Goal: Information Seeking & Learning: Learn about a topic

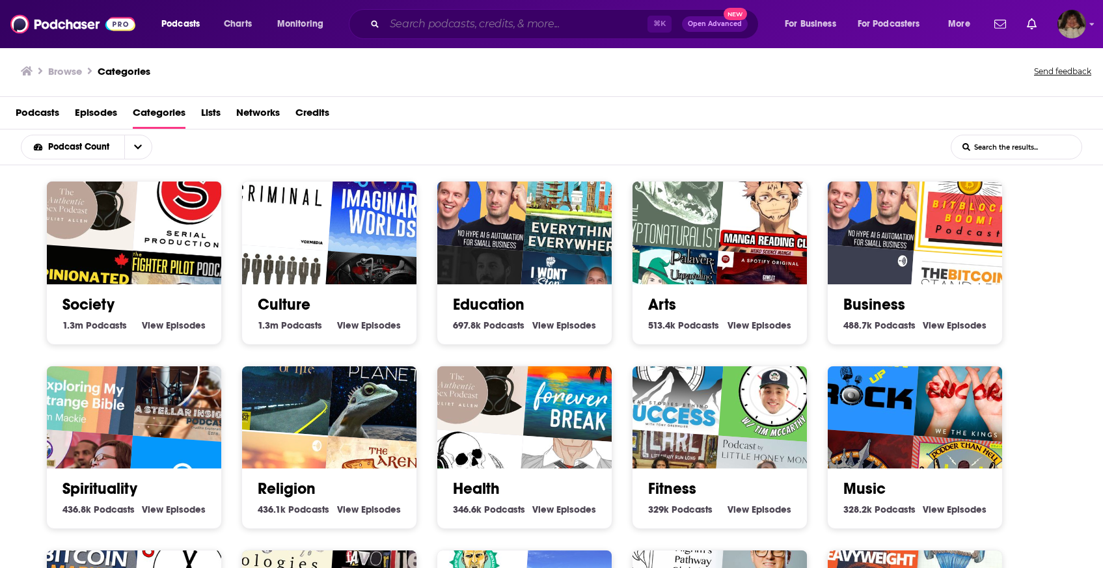
click at [457, 16] on input "Search podcasts, credits, & more..." at bounding box center [516, 24] width 263 height 21
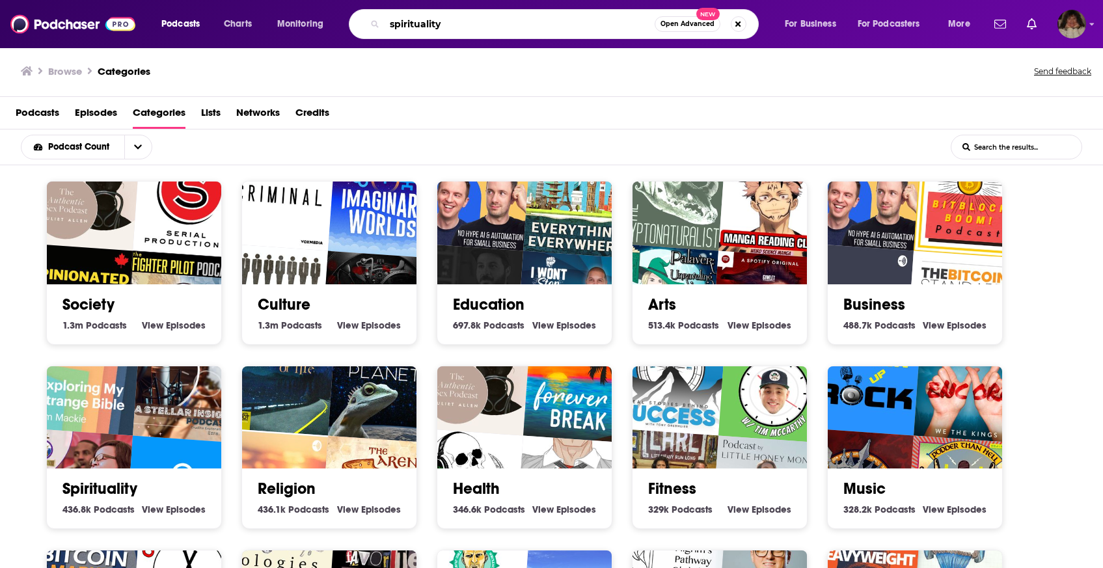
type input "spirituality"
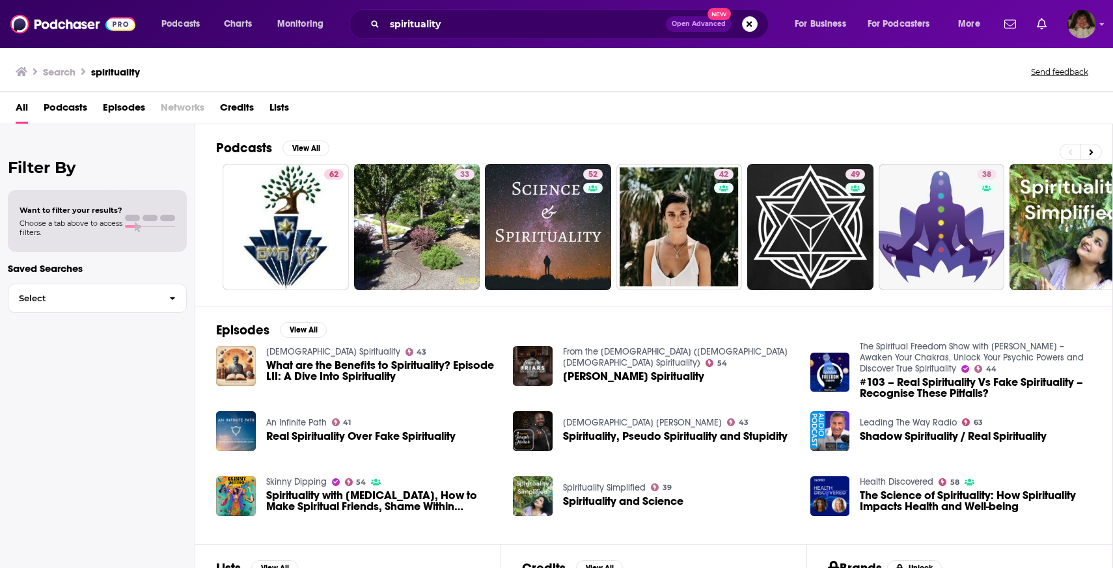
click at [61, 104] on span "Podcasts" at bounding box center [66, 110] width 44 height 27
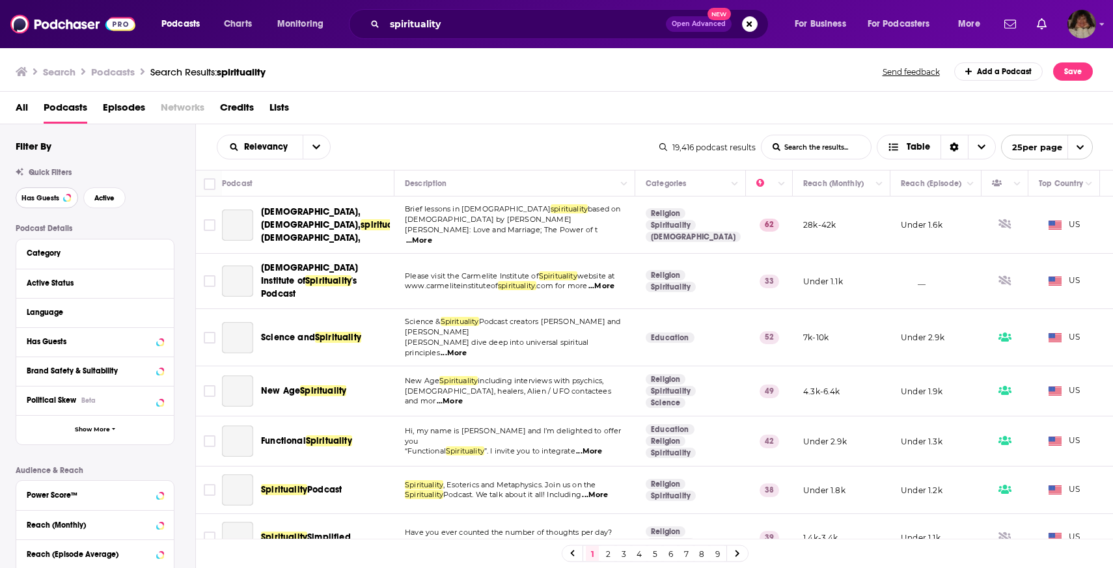
click at [57, 203] on button "Has Guests" at bounding box center [47, 197] width 62 height 21
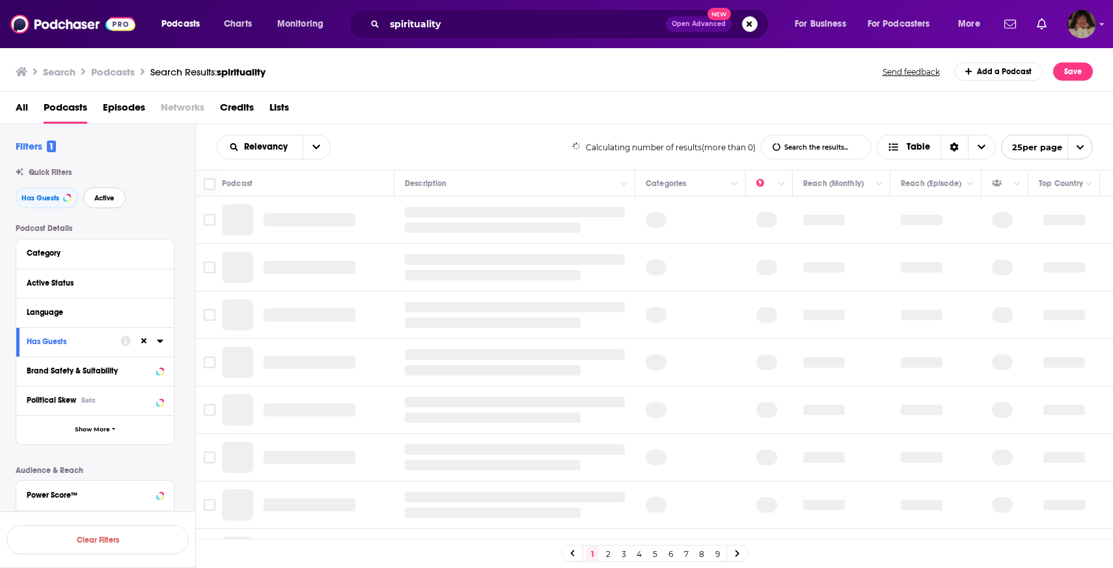
click at [103, 202] on span "Active" at bounding box center [104, 198] width 20 height 7
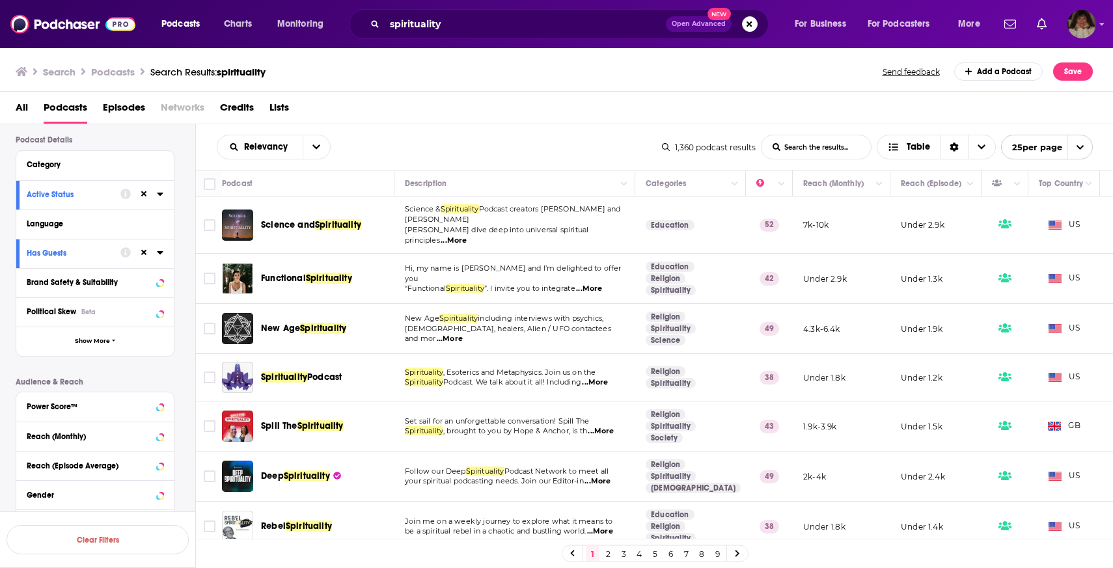
scroll to position [127, 0]
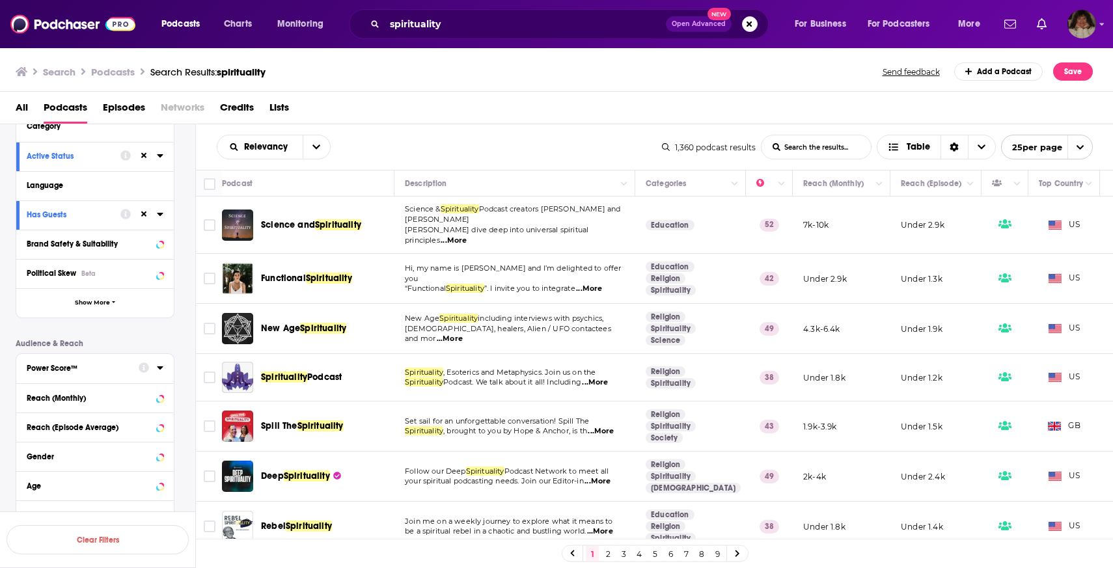
click at [144, 367] on icon at bounding box center [144, 367] width 10 height 10
click at [159, 367] on icon at bounding box center [160, 367] width 6 height 3
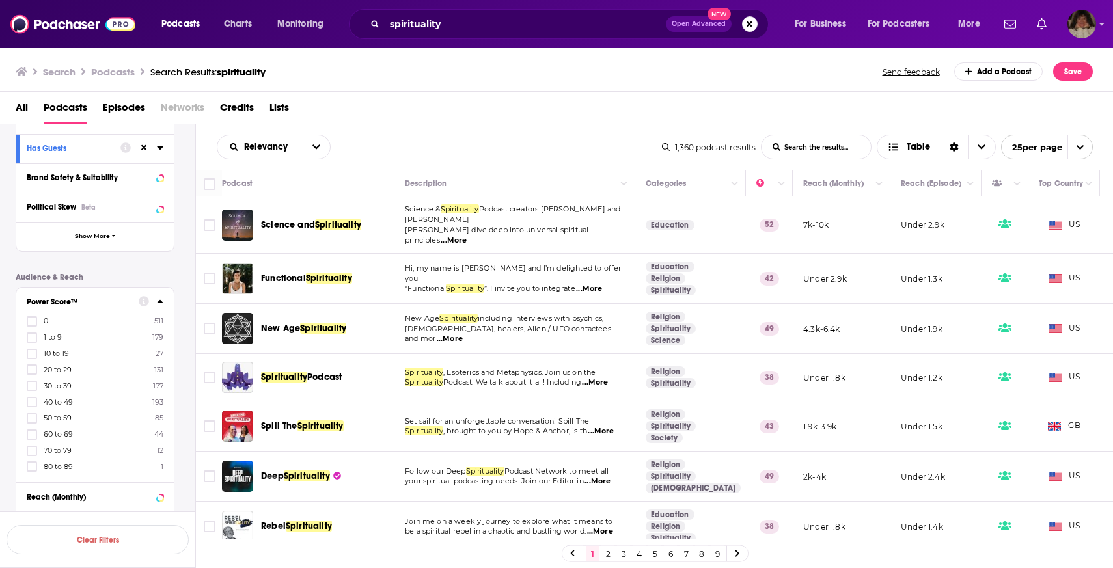
scroll to position [208, 0]
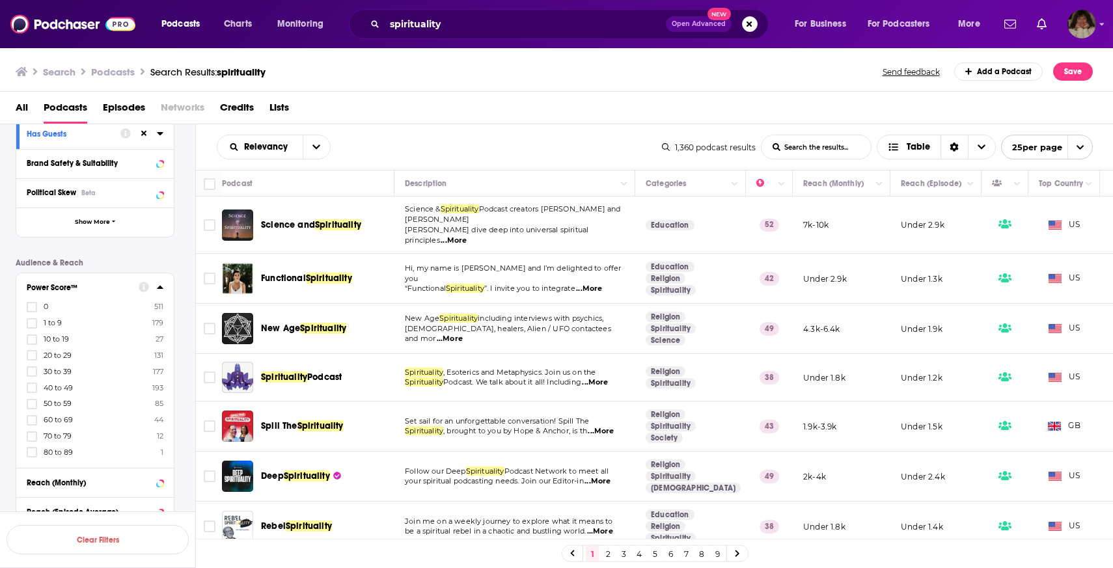
click at [159, 287] on icon at bounding box center [160, 287] width 6 height 3
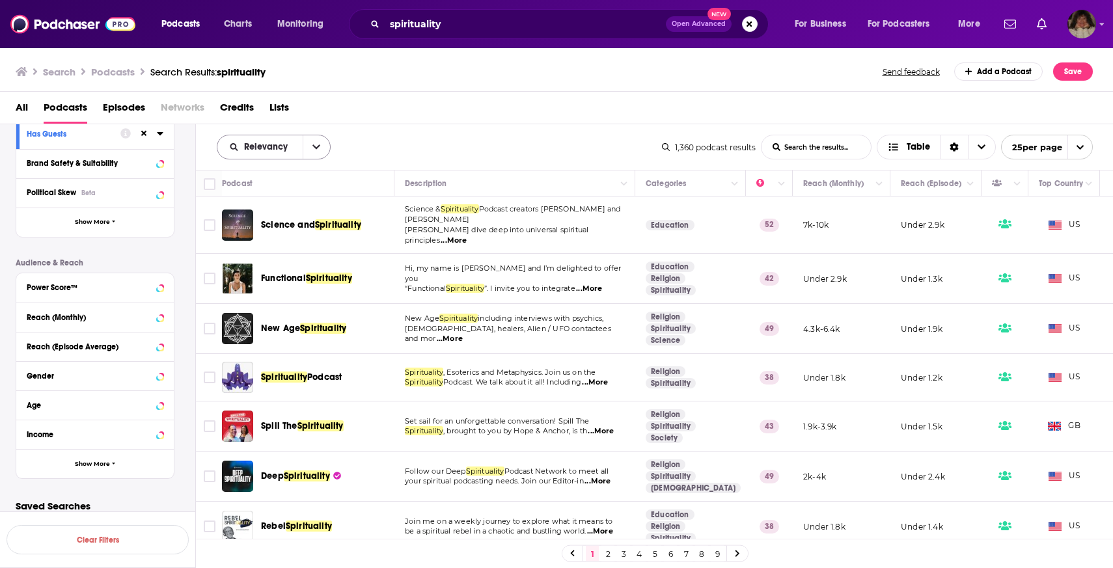
click at [277, 152] on div "Relevancy" at bounding box center [274, 147] width 114 height 25
click at [315, 145] on icon "open menu" at bounding box center [316, 147] width 8 height 9
click at [266, 254] on span "Power Score" at bounding box center [281, 257] width 77 height 7
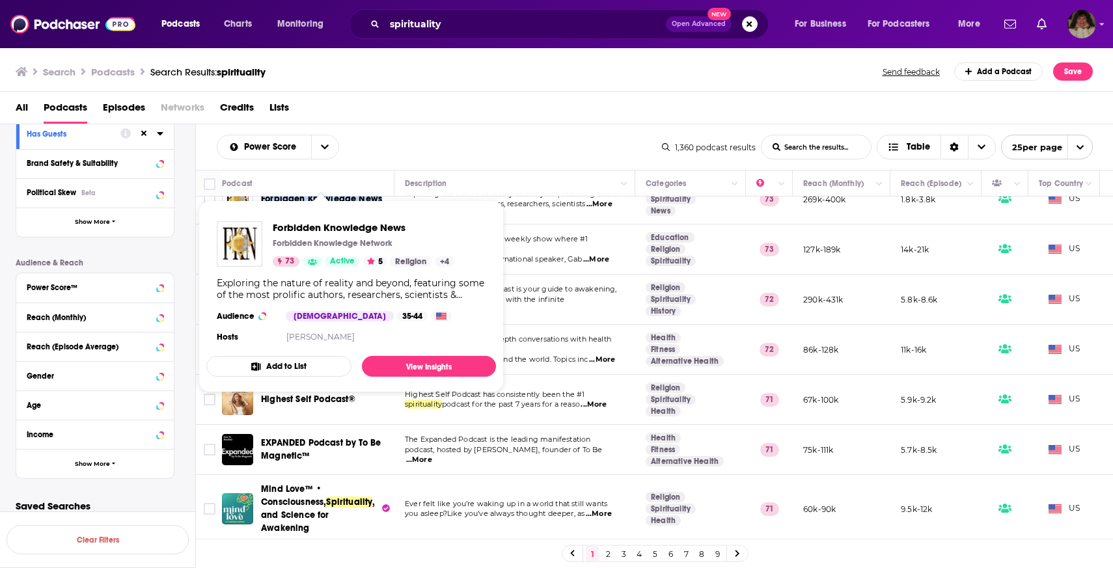
scroll to position [246, 0]
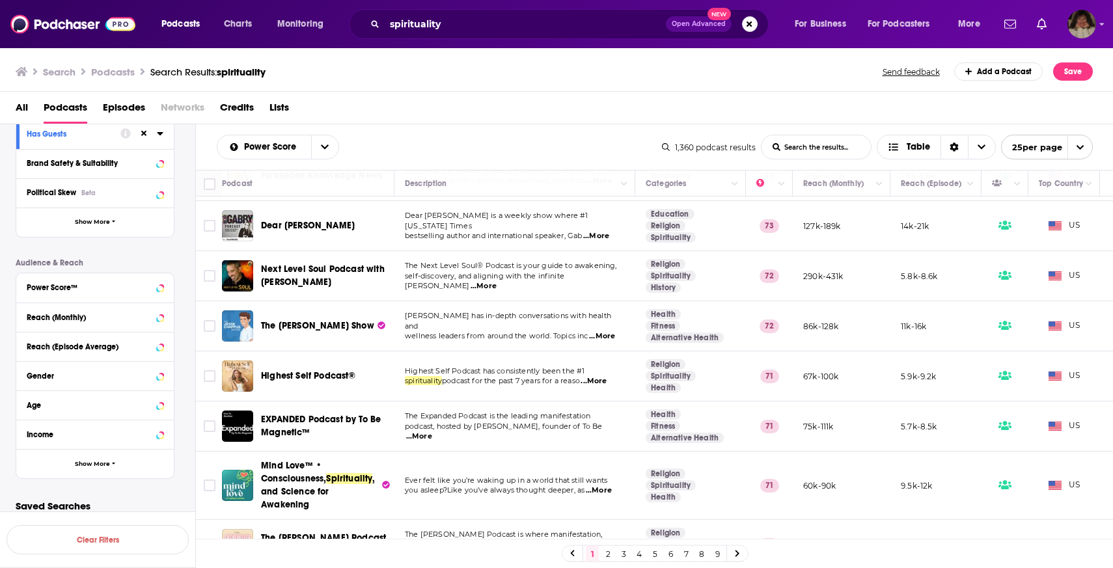
click at [652, 104] on div "All Podcasts Episodes Networks Credits Lists" at bounding box center [559, 110] width 1087 height 27
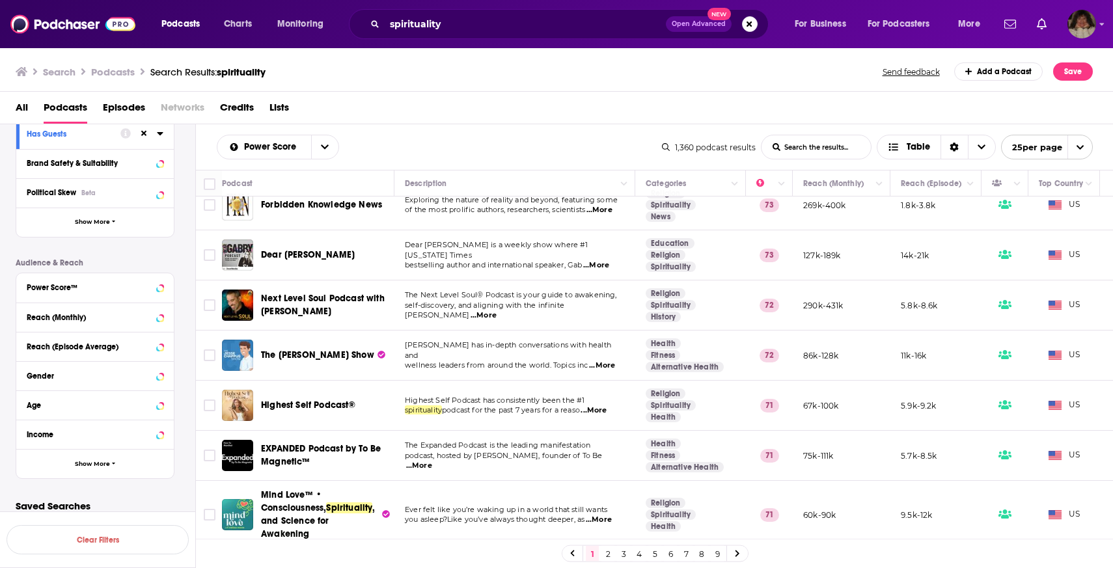
scroll to position [207, 0]
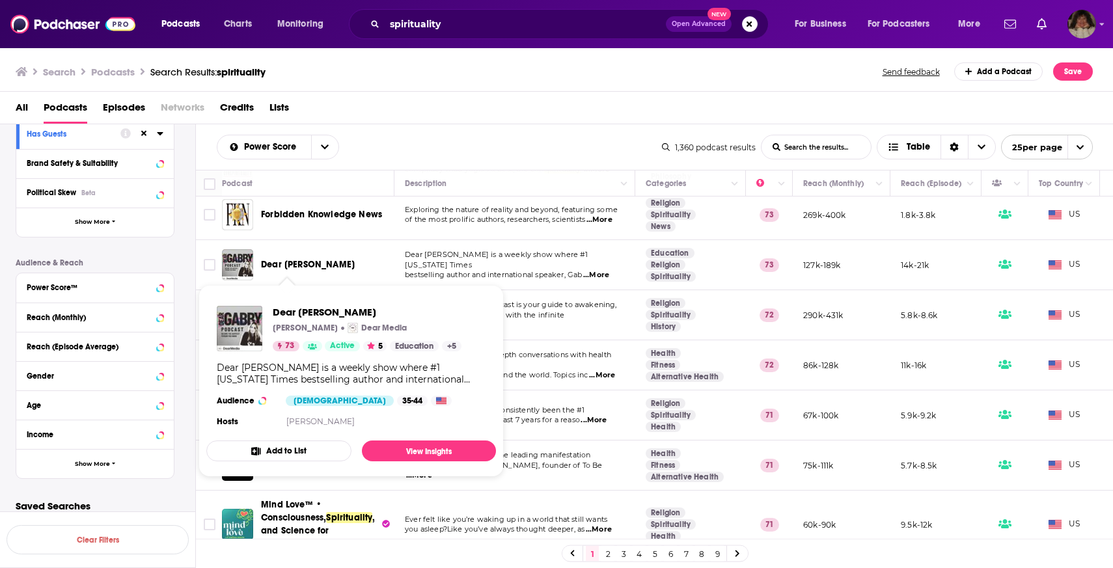
click at [383, 124] on div "All Podcasts Episodes Networks Credits Lists" at bounding box center [559, 110] width 1087 height 27
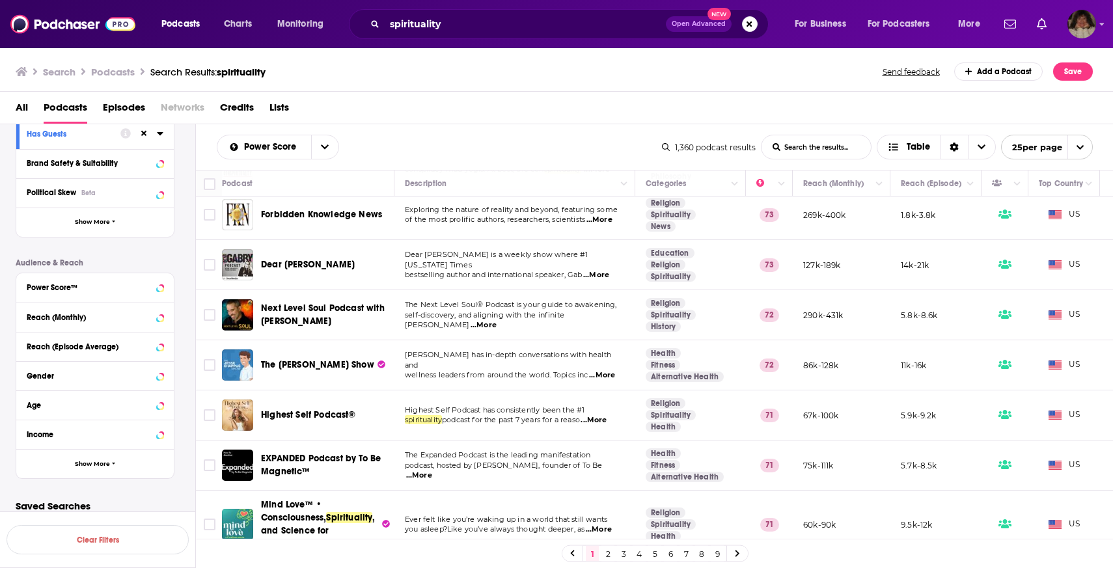
click at [491, 147] on div "Power Score List Search Input Search the results... Table" at bounding box center [439, 147] width 445 height 25
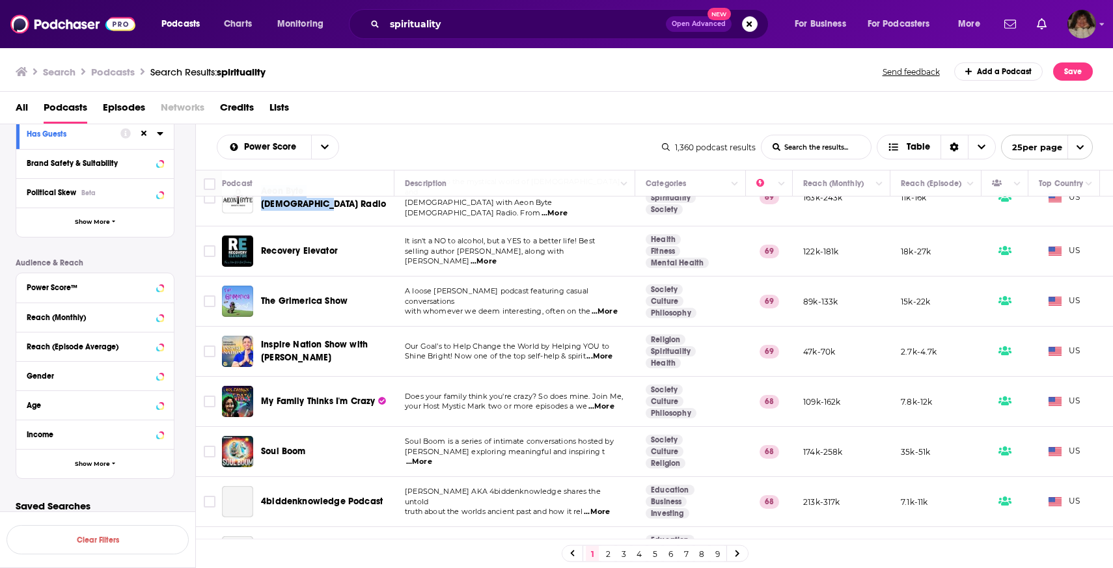
scroll to position [658, 0]
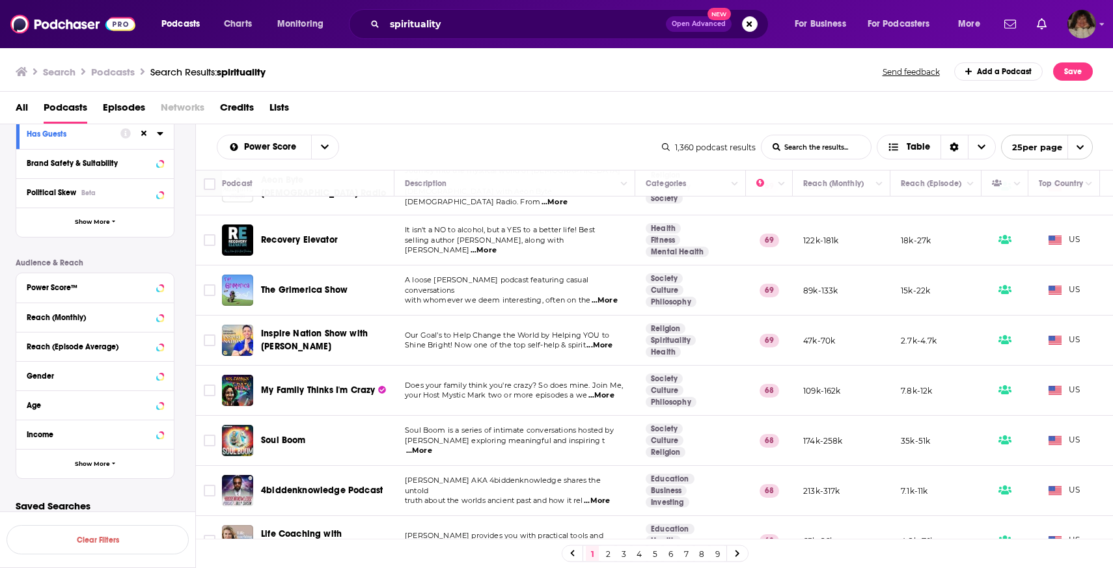
click at [469, 100] on div "All Podcasts Episodes Networks Credits Lists" at bounding box center [559, 110] width 1087 height 27
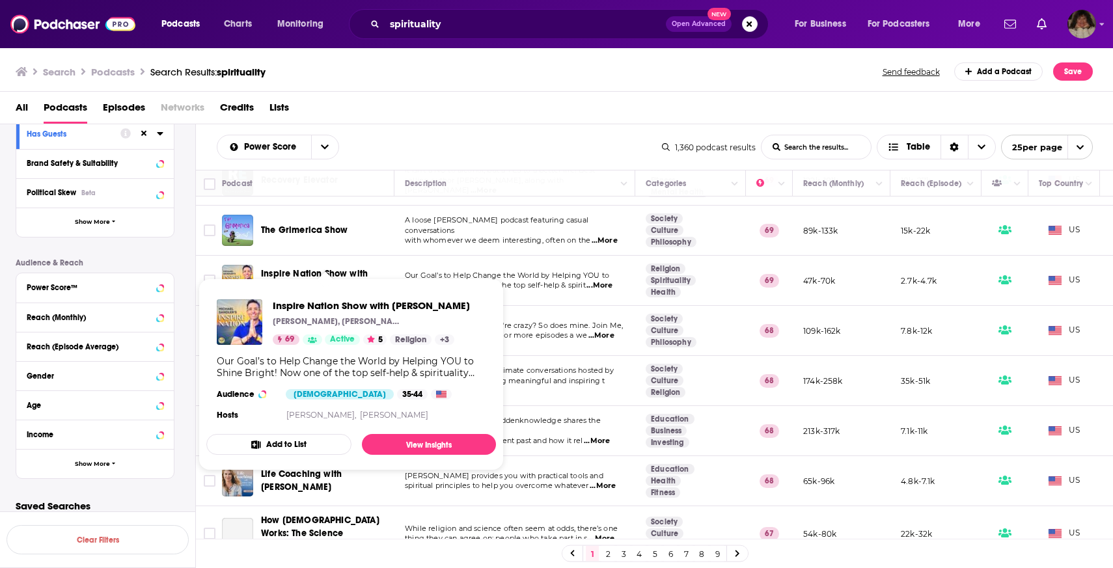
scroll to position [790, 0]
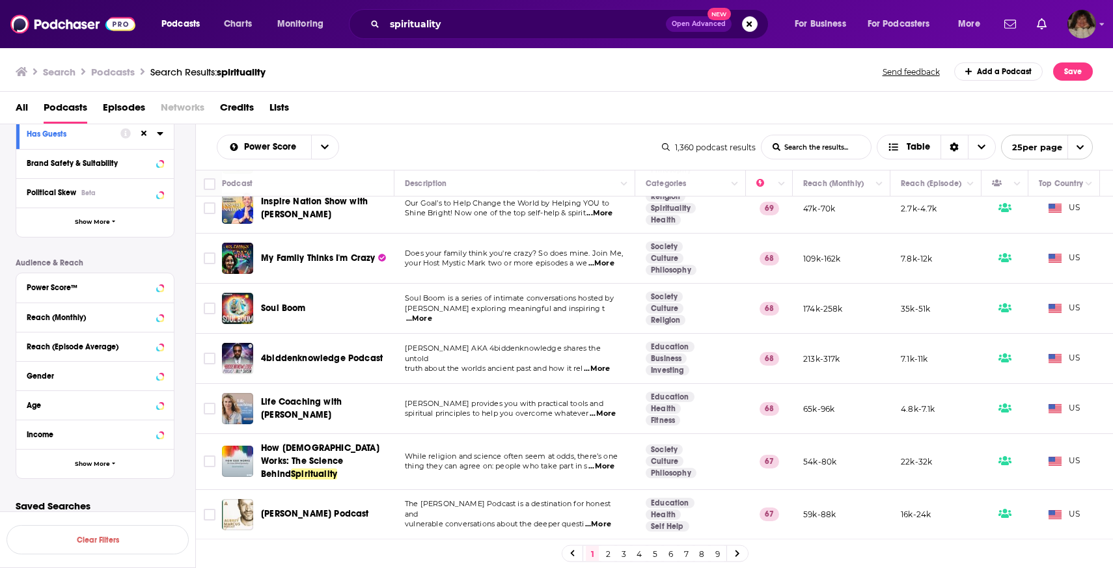
click at [646, 90] on div "Search Podcasts Search Results: spirituality Send feedback Add a Podcast Save" at bounding box center [556, 69] width 1113 height 45
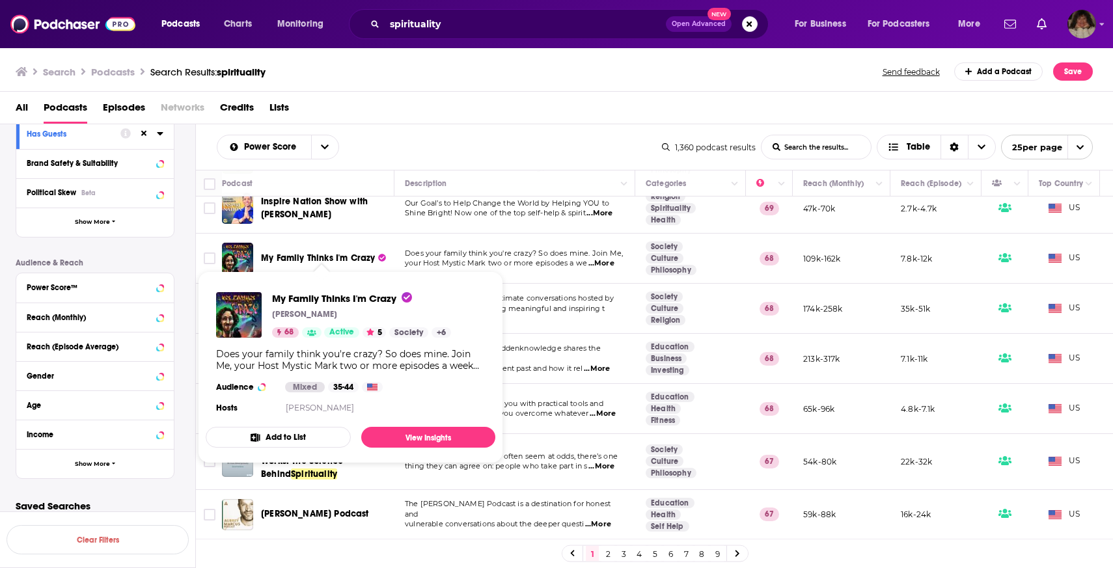
click at [385, 94] on div "All Podcasts Episodes Networks Credits Lists" at bounding box center [556, 108] width 1113 height 33
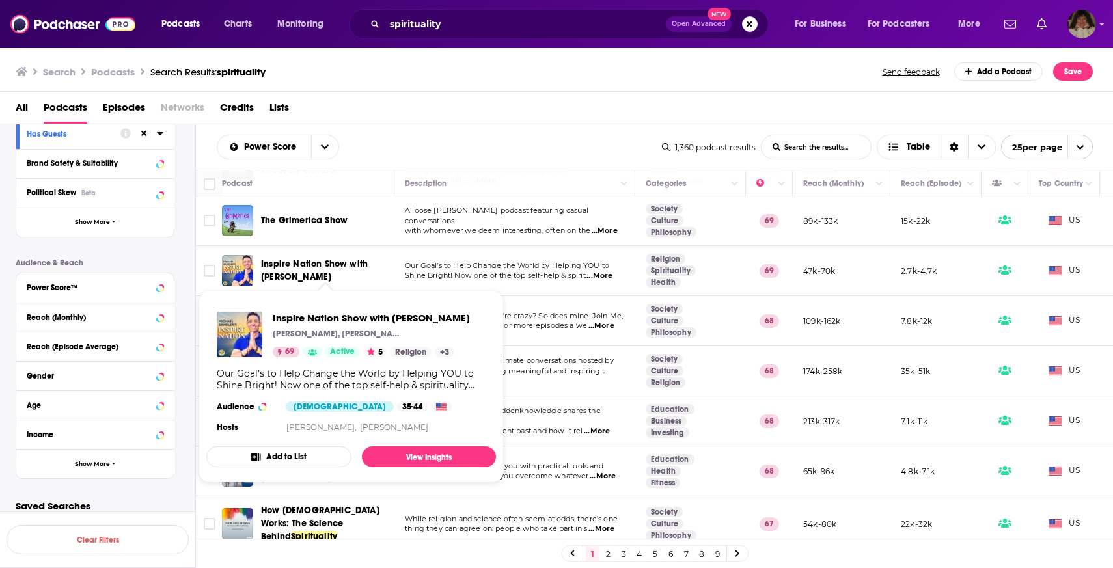
scroll to position [727, 0]
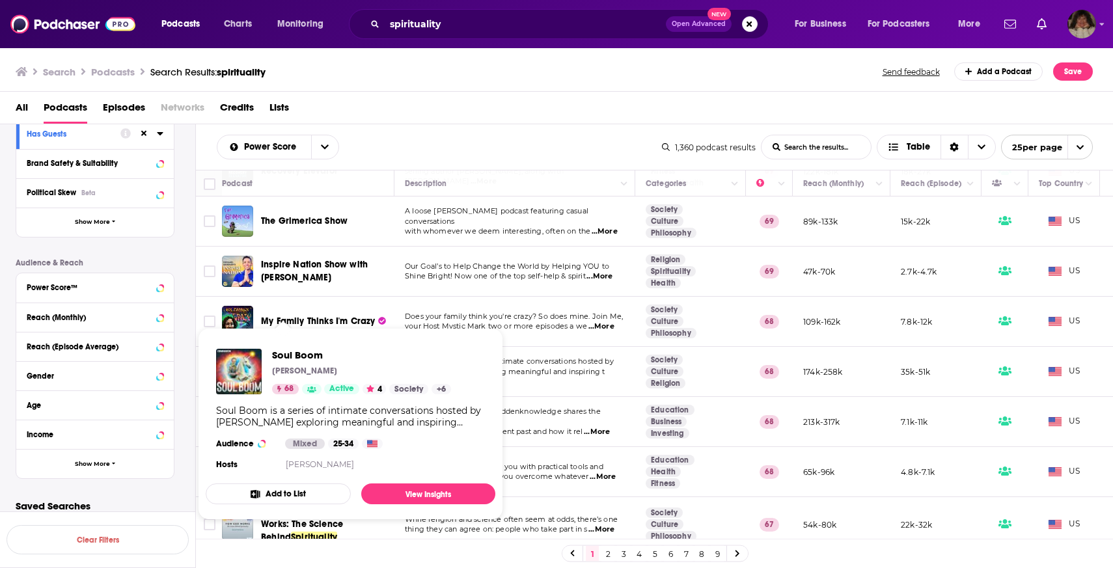
click at [569, 61] on div "Search Podcasts Search Results: spirituality Send feedback Add a Podcast Save" at bounding box center [556, 69] width 1113 height 45
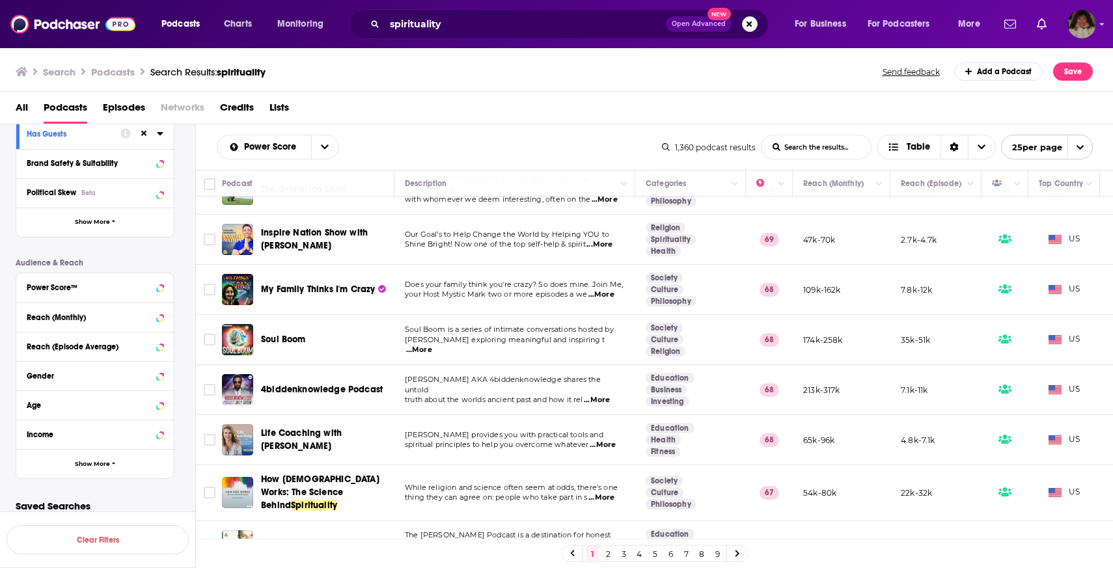
scroll to position [905, 0]
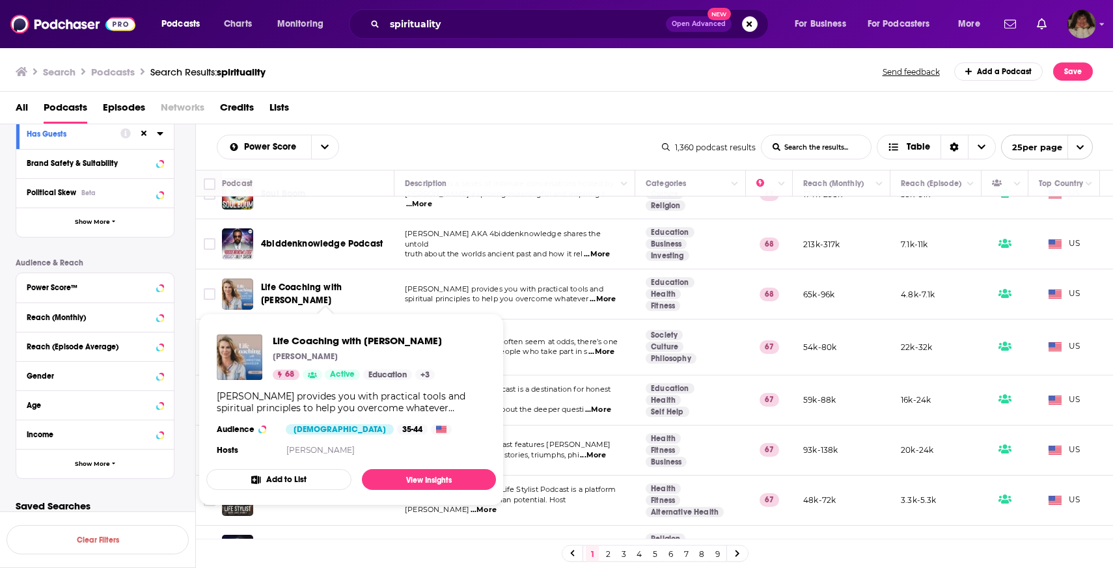
click at [420, 107] on div "All Podcasts Episodes Networks Credits Lists" at bounding box center [559, 110] width 1087 height 27
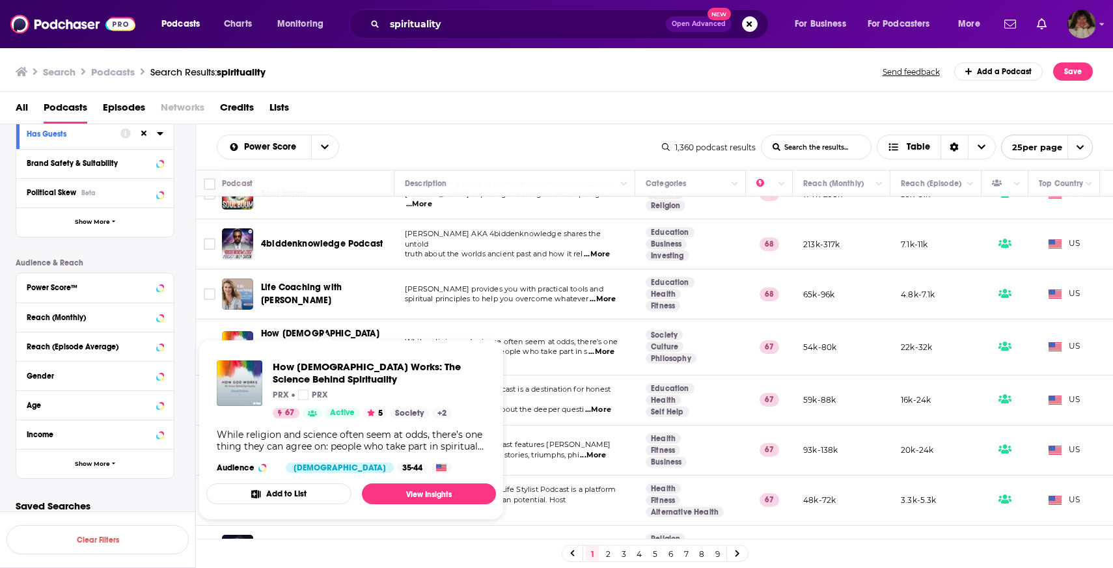
click at [507, 112] on div "All Podcasts Episodes Networks Credits Lists" at bounding box center [559, 110] width 1087 height 27
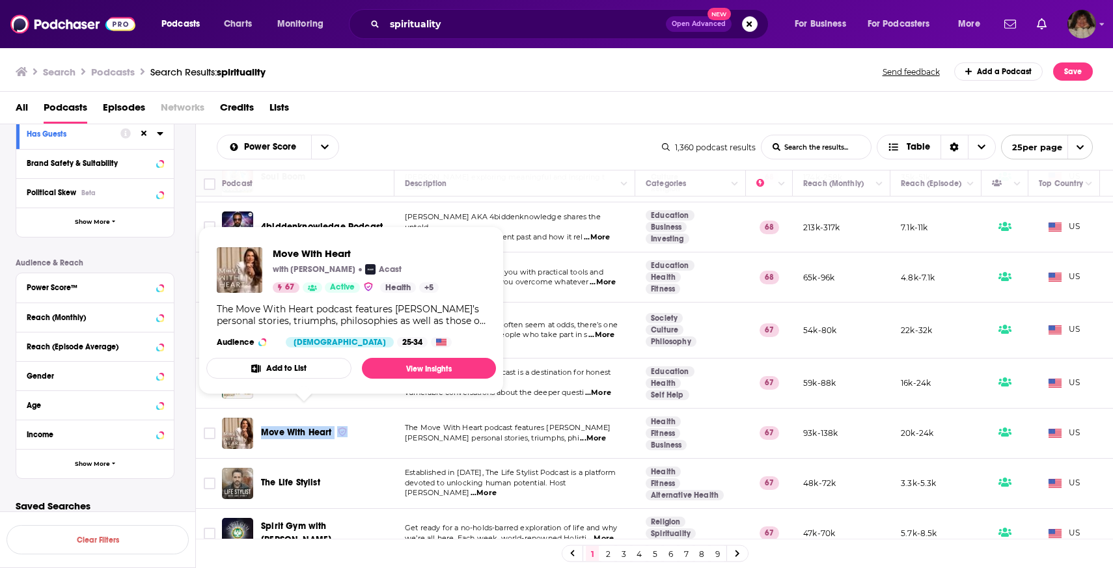
scroll to position [937, 0]
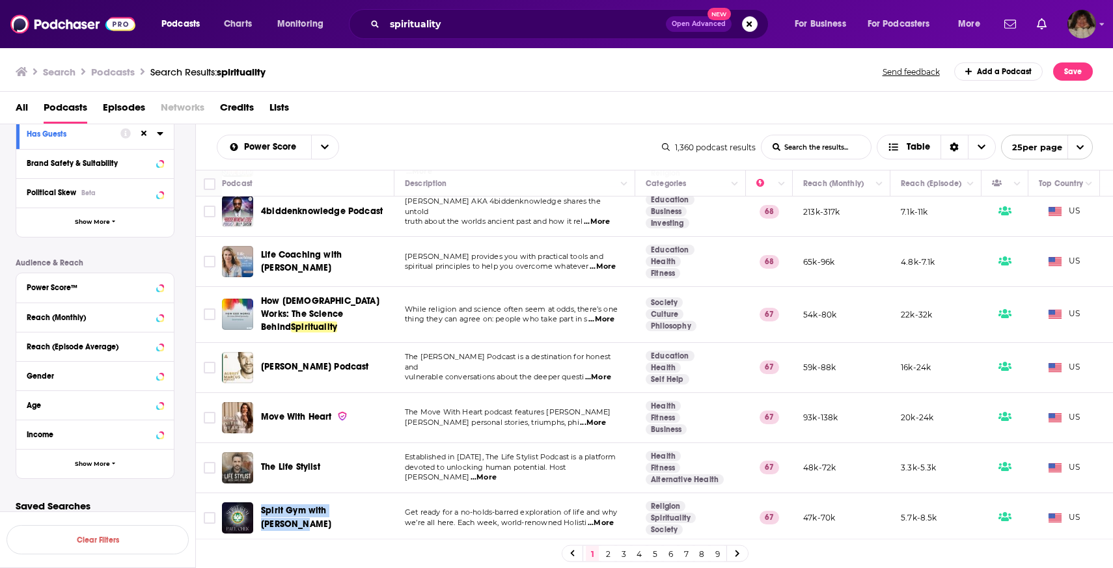
click at [608, 556] on link "2" at bounding box center [607, 554] width 13 height 16
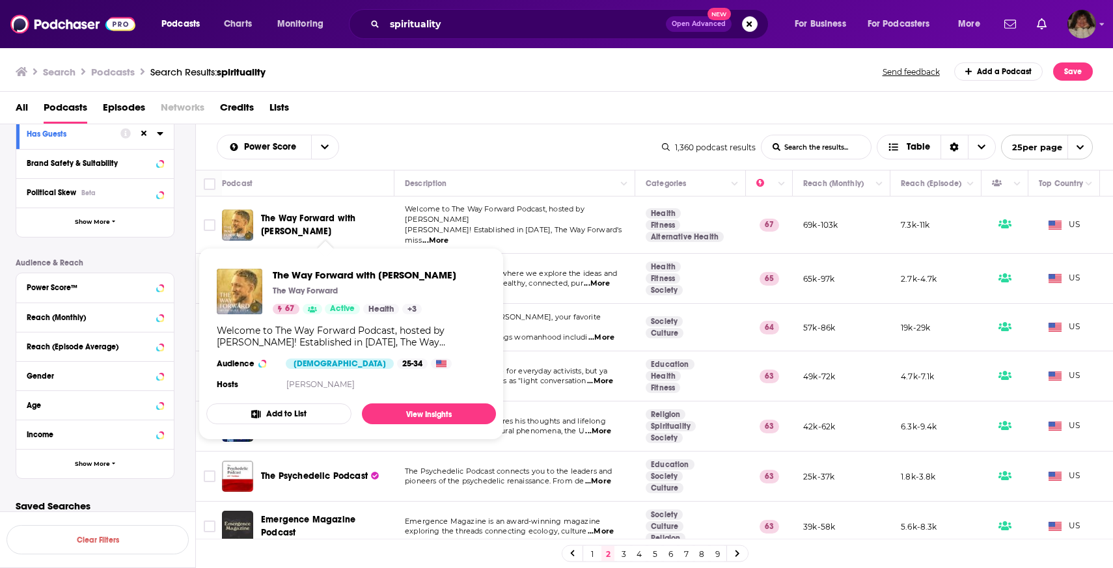
click at [432, 126] on div "Power Score List Search Input Search the results... Table 1,360 podcast results…" at bounding box center [655, 147] width 918 height 46
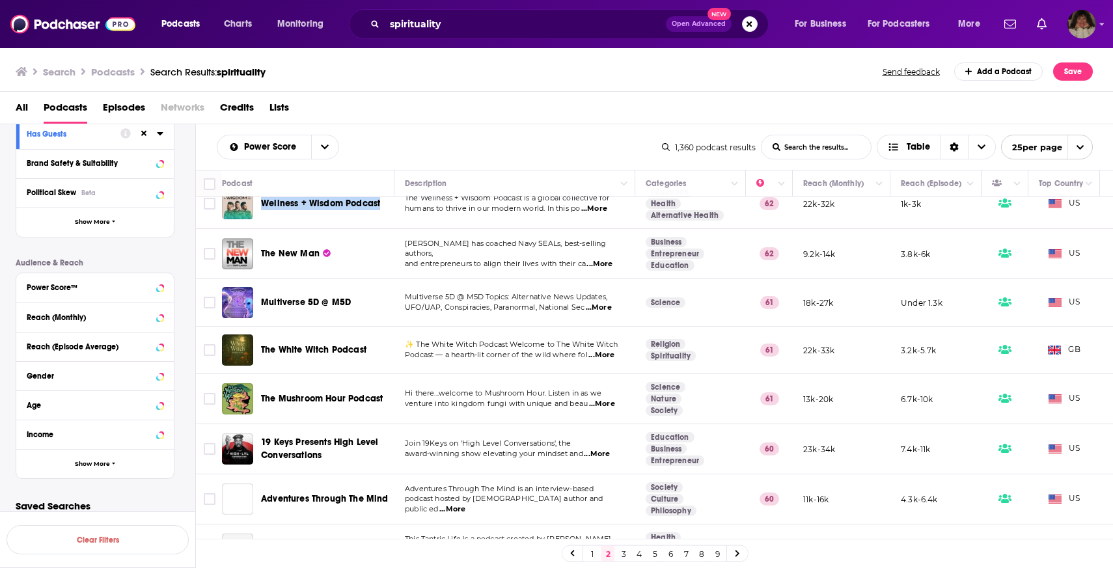
scroll to position [641, 0]
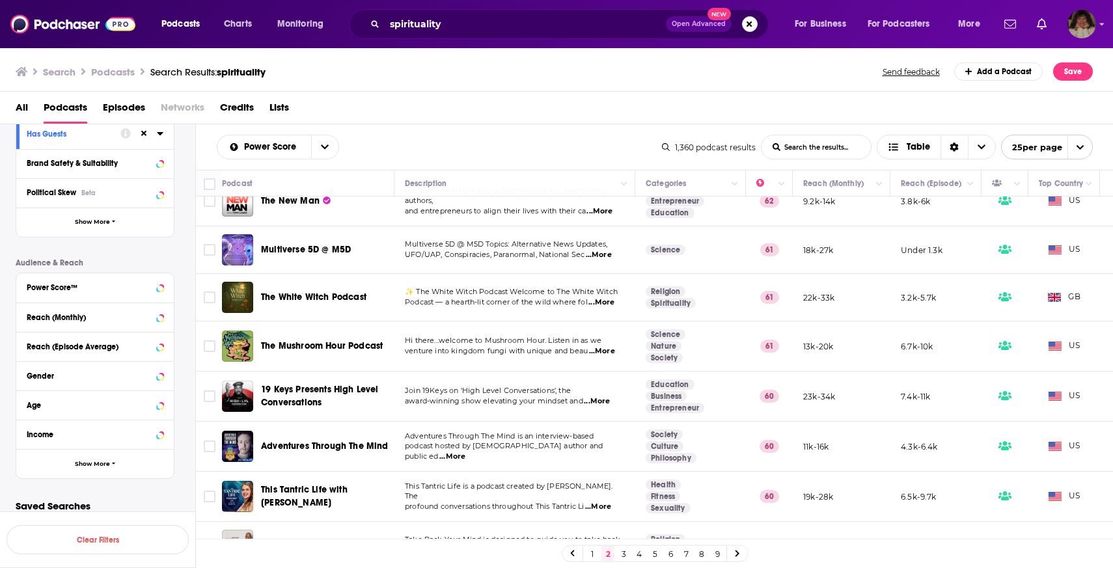
click at [454, 121] on div "All Podcasts Episodes Networks Credits Lists" at bounding box center [559, 110] width 1087 height 27
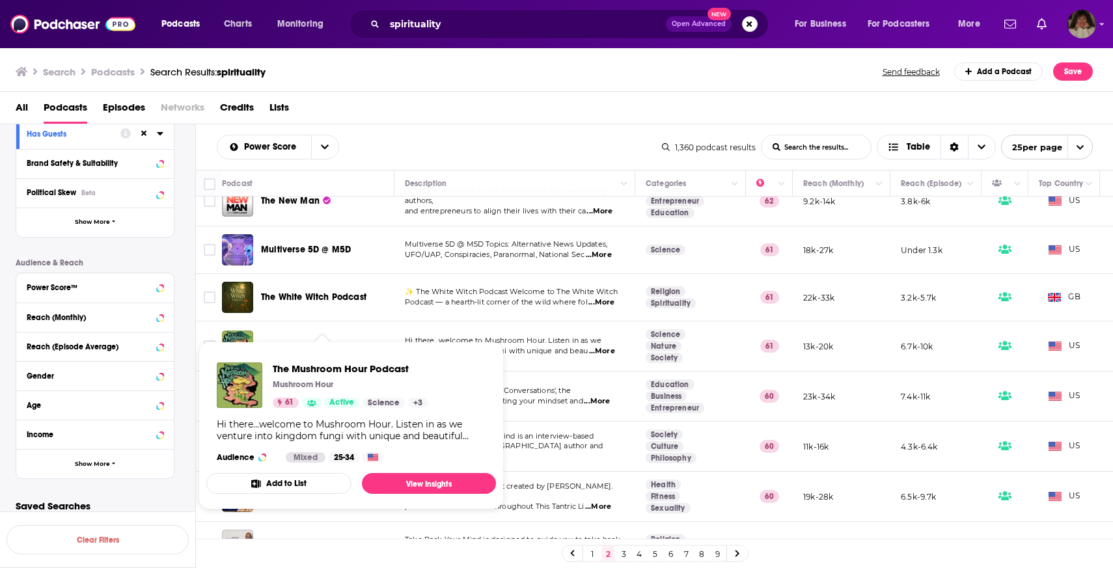
click at [504, 100] on div "All Podcasts Episodes Networks Credits Lists" at bounding box center [559, 110] width 1087 height 27
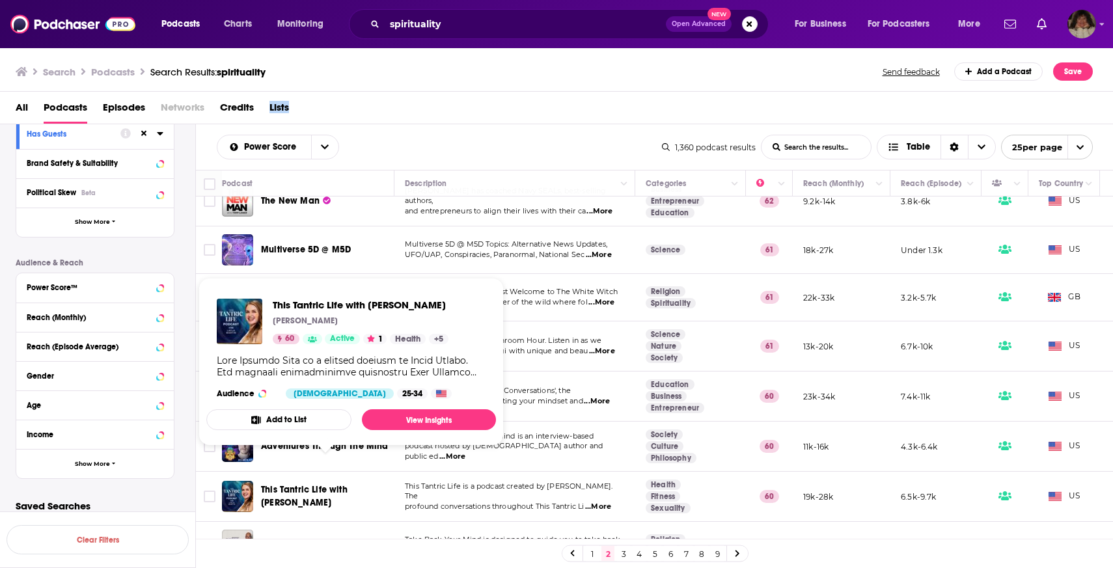
drag, startPoint x: 521, startPoint y: 101, endPoint x: 521, endPoint y: 113, distance: 11.7
click at [521, 101] on div "All Podcasts Episodes Networks Credits Lists" at bounding box center [559, 110] width 1087 height 27
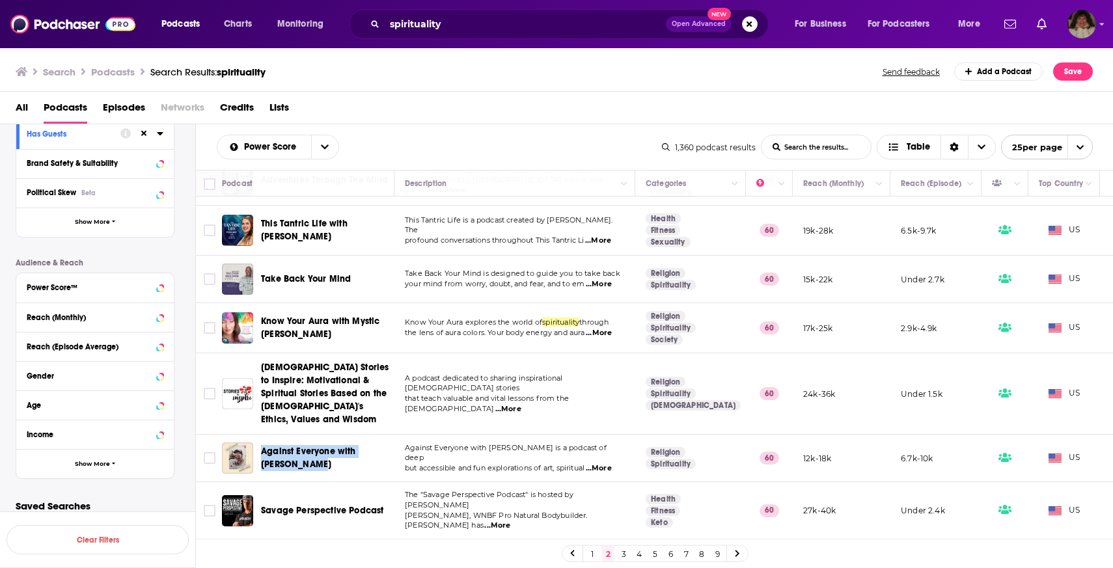
scroll to position [921, 0]
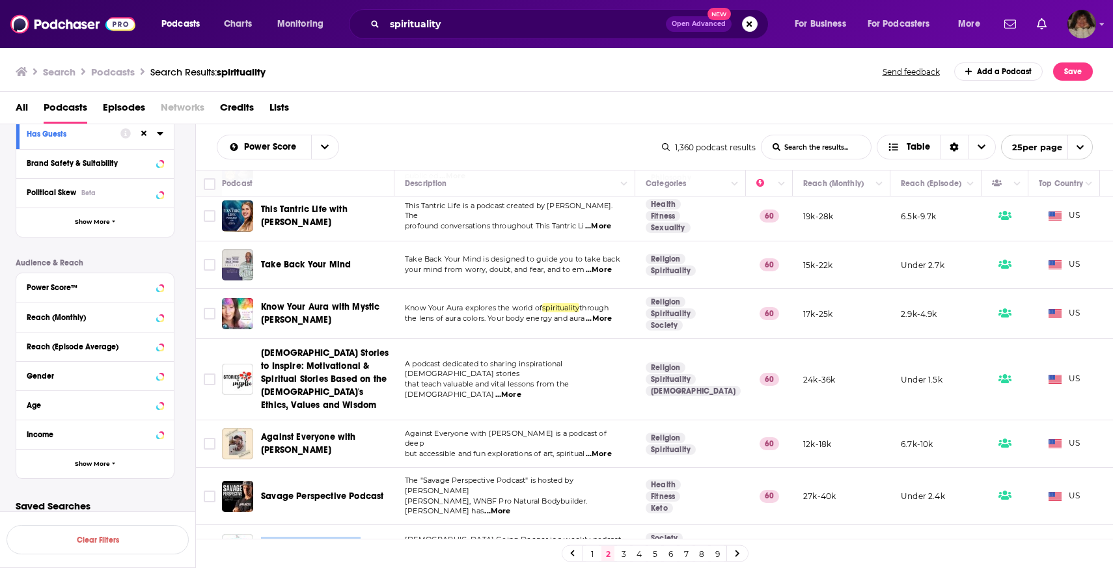
click at [623, 549] on link "3" at bounding box center [623, 554] width 13 height 16
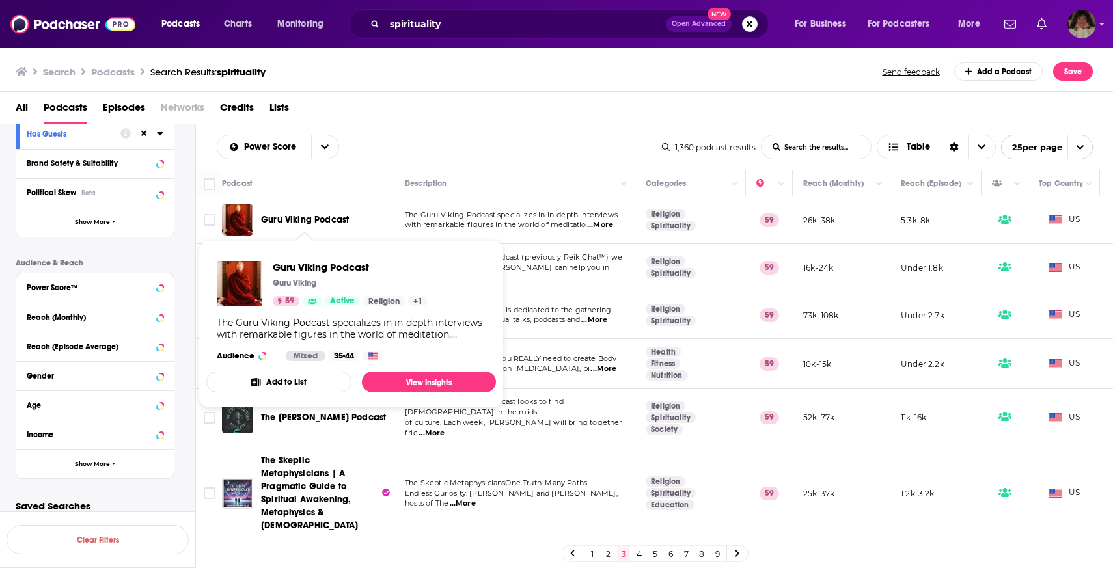
click at [411, 122] on div "All Podcasts Episodes Networks Credits Lists" at bounding box center [559, 110] width 1087 height 27
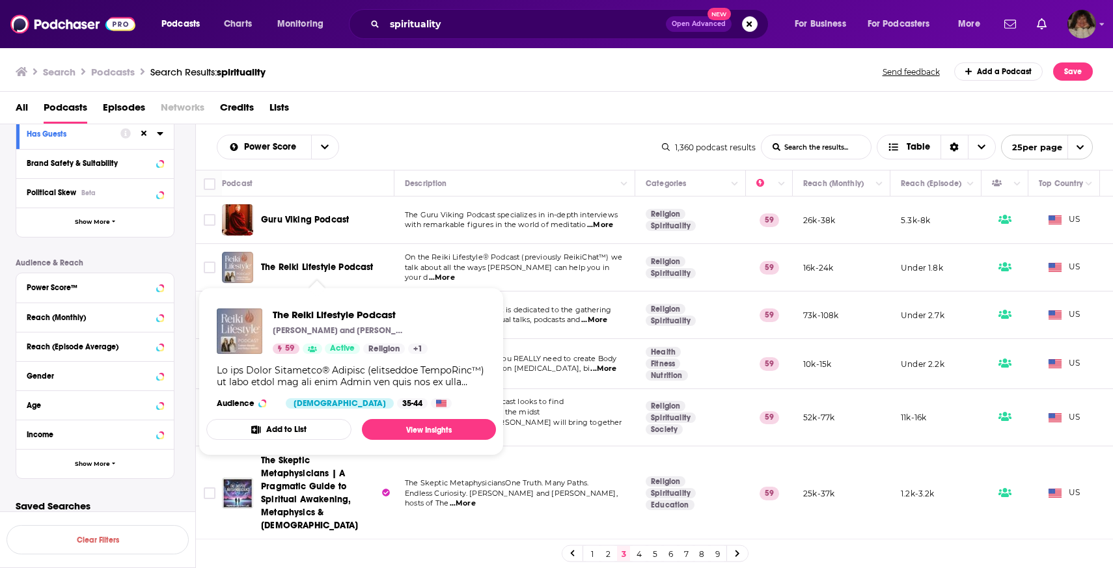
click at [538, 121] on div "All Podcasts Episodes Networks Credits Lists" at bounding box center [559, 110] width 1087 height 27
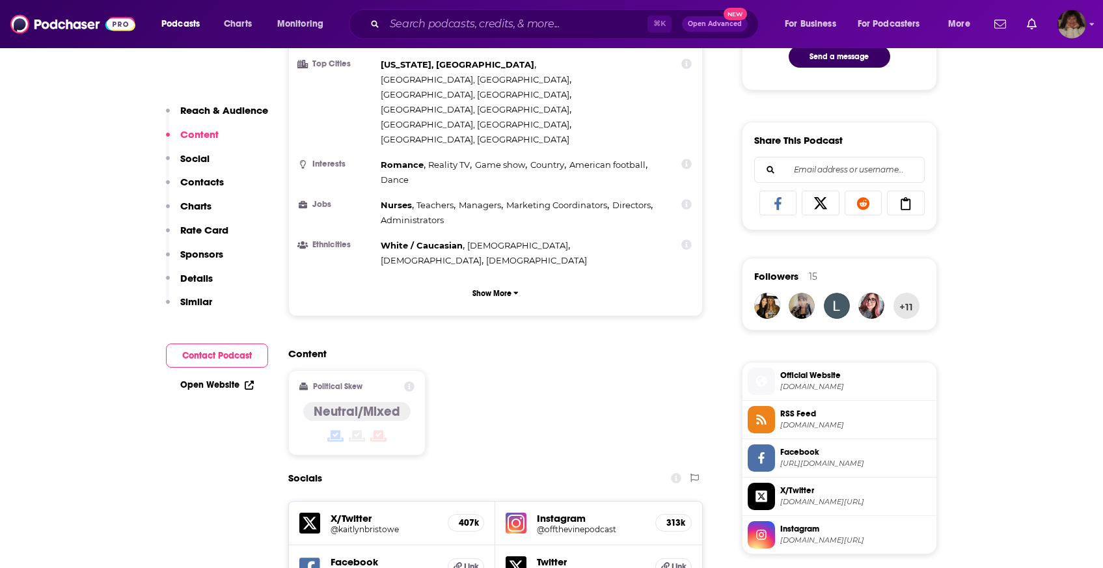
scroll to position [1177, 0]
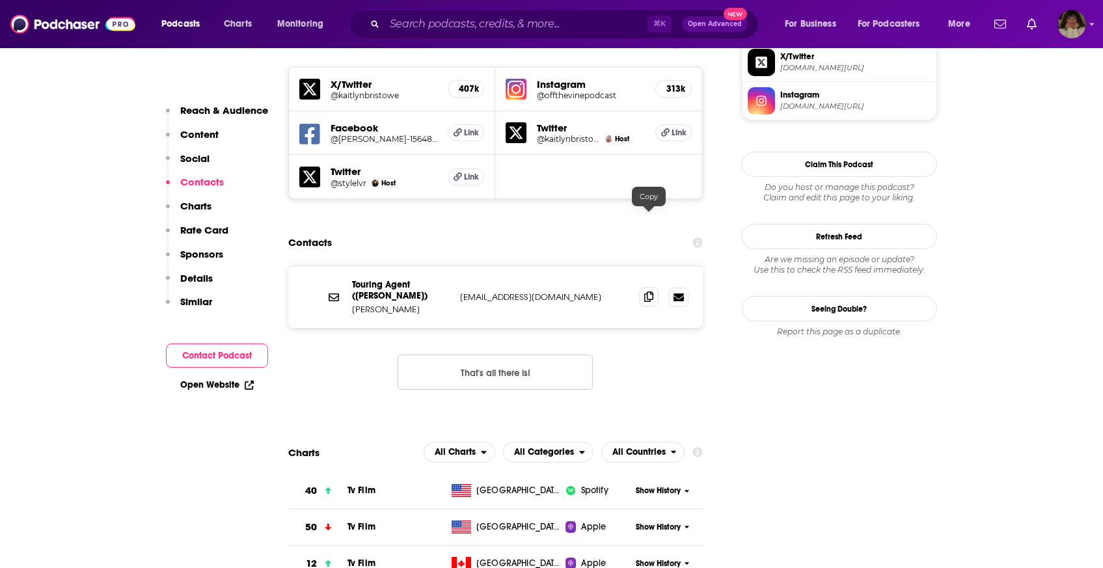
click at [651, 292] on icon at bounding box center [648, 297] width 9 height 10
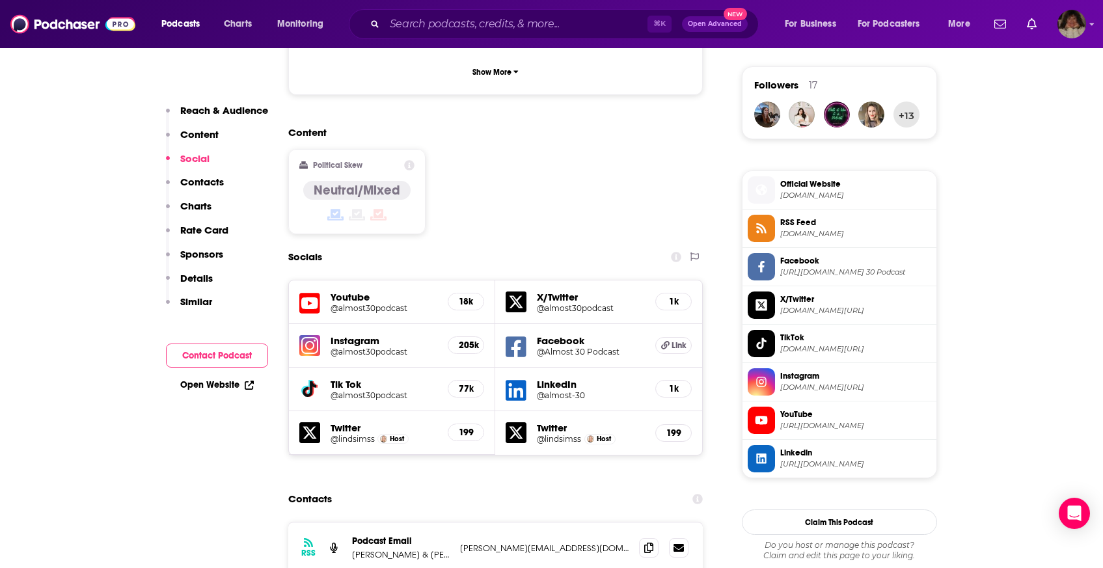
scroll to position [1183, 0]
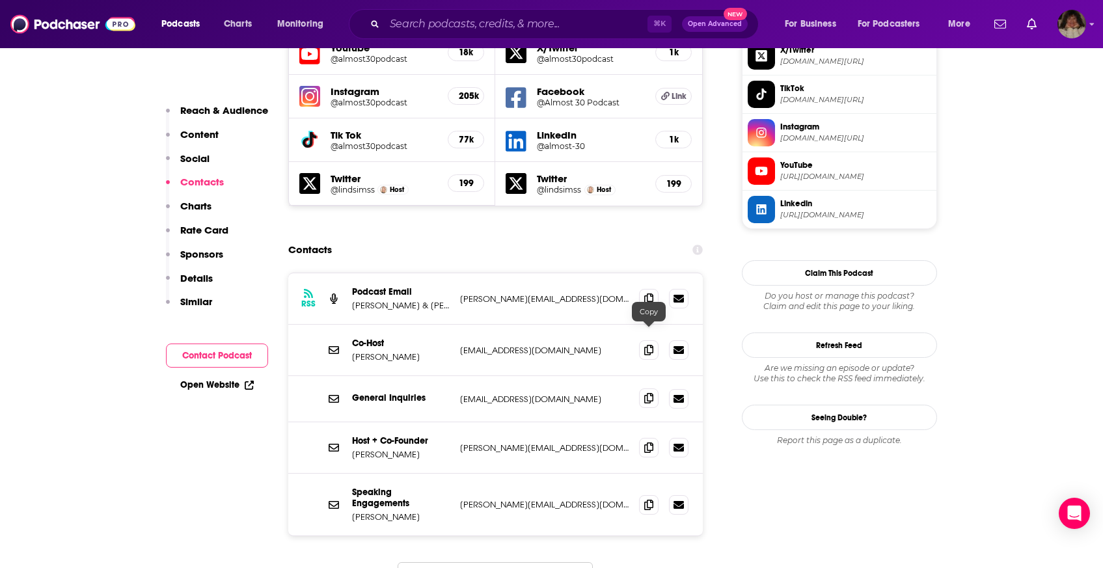
click at [651, 393] on icon at bounding box center [648, 398] width 9 height 10
click at [651, 499] on icon at bounding box center [648, 504] width 9 height 10
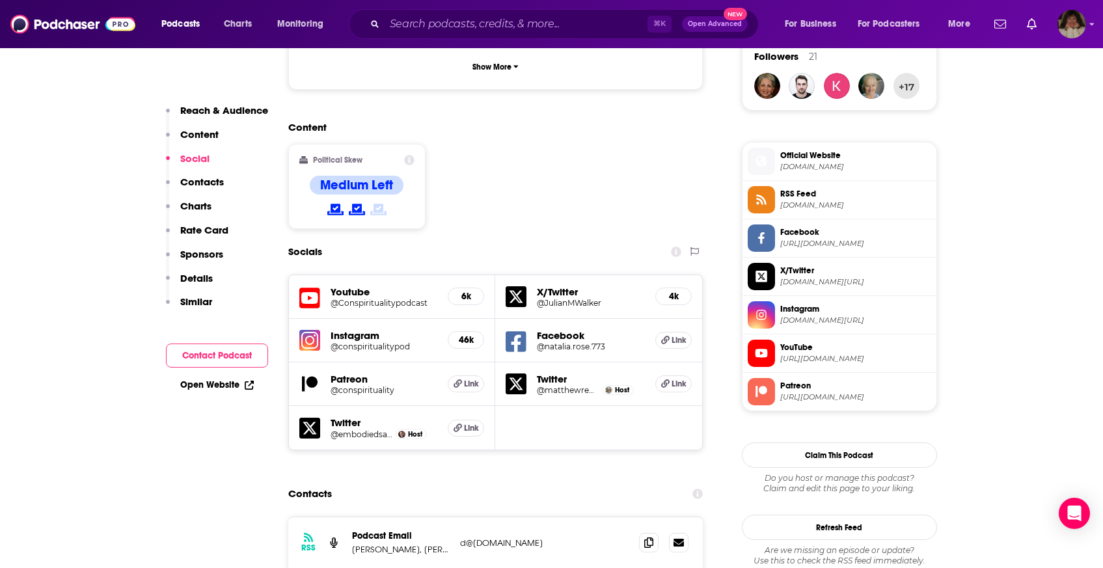
scroll to position [1052, 0]
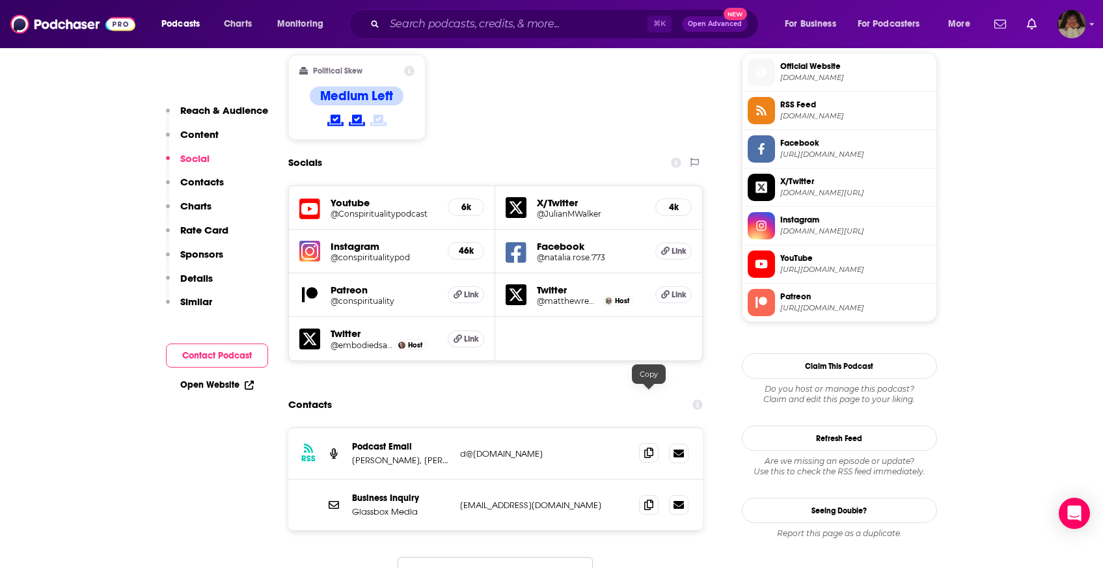
click at [644, 448] on icon at bounding box center [648, 453] width 9 height 10
click at [644, 499] on icon at bounding box center [648, 504] width 9 height 10
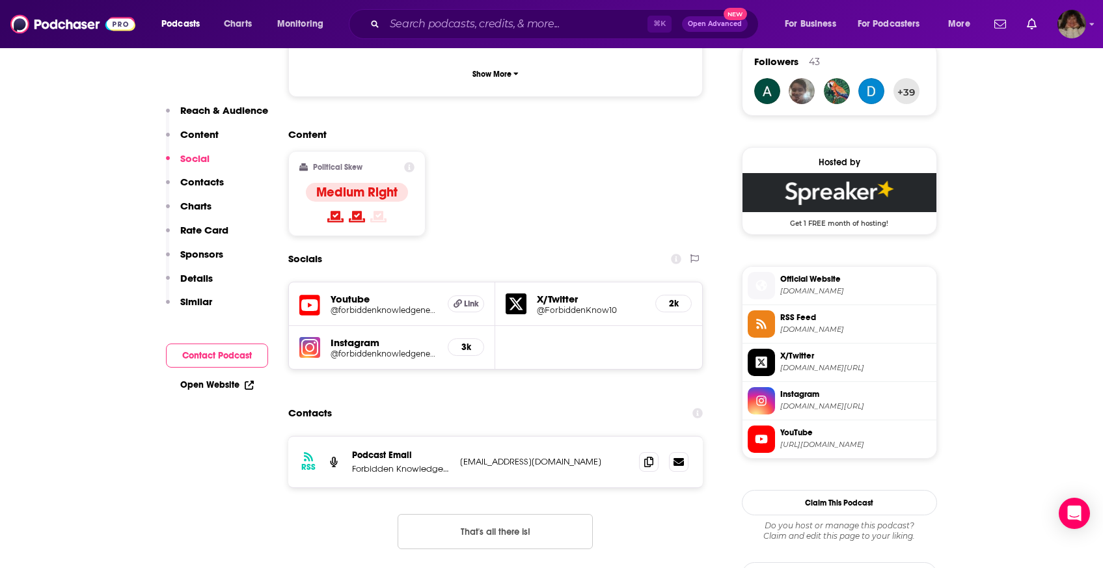
scroll to position [958, 0]
click at [653, 456] on icon at bounding box center [648, 461] width 9 height 10
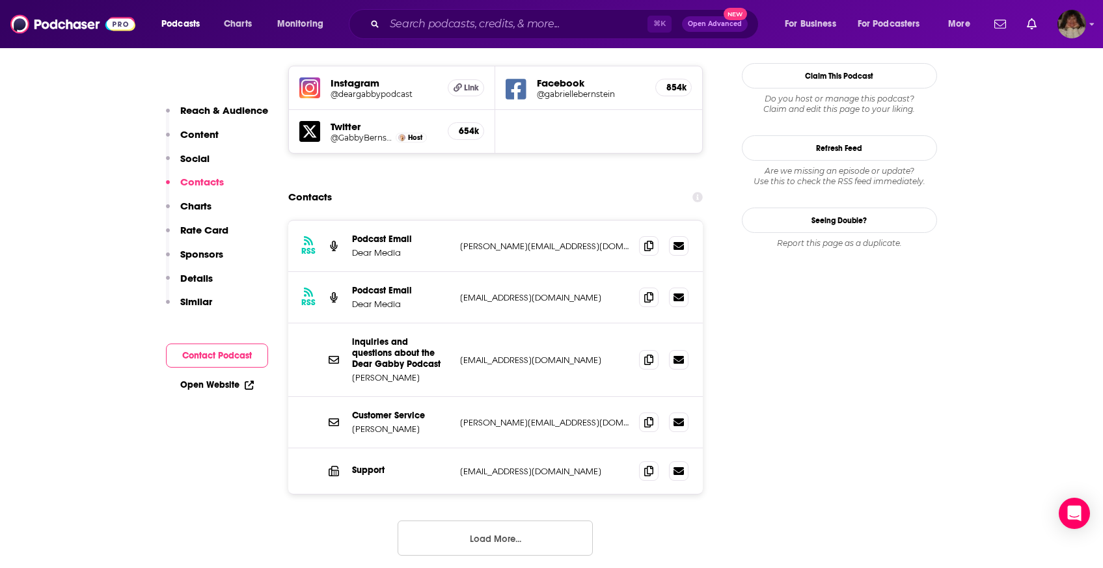
scroll to position [1169, 0]
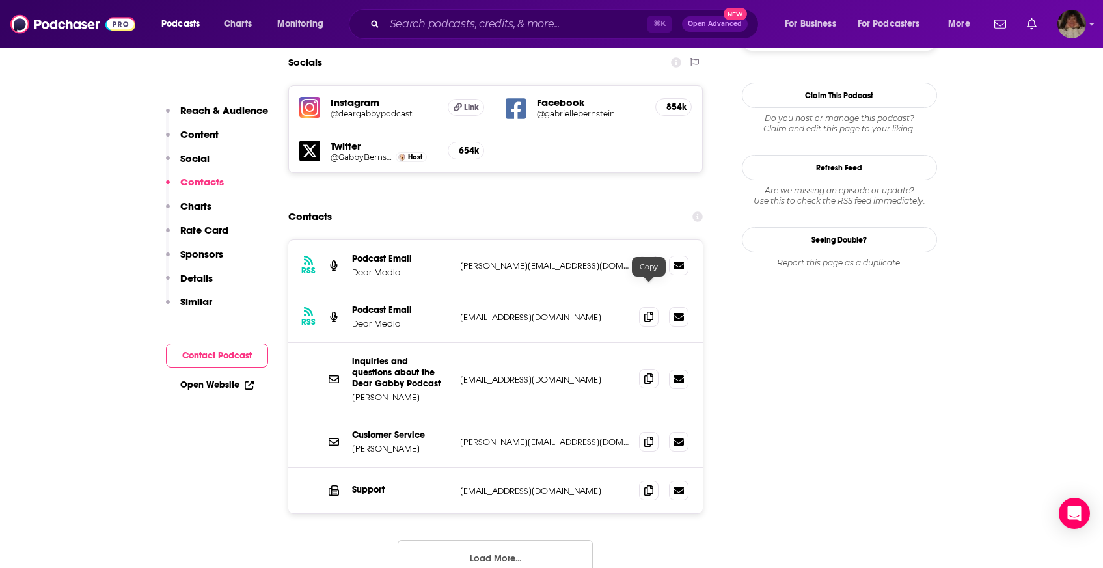
click at [648, 374] on icon at bounding box center [648, 379] width 9 height 10
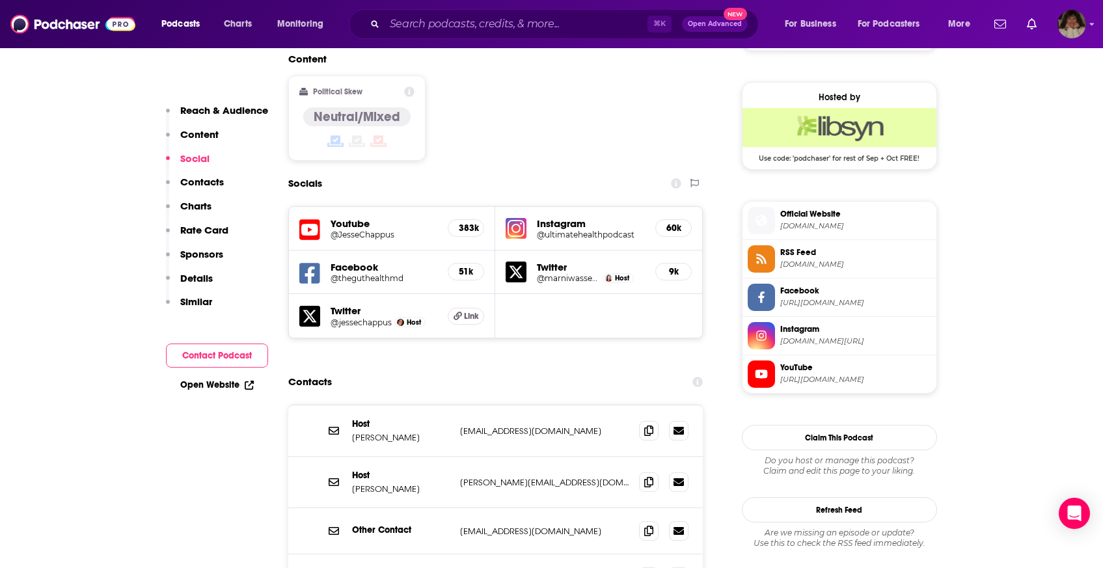
scroll to position [1080, 0]
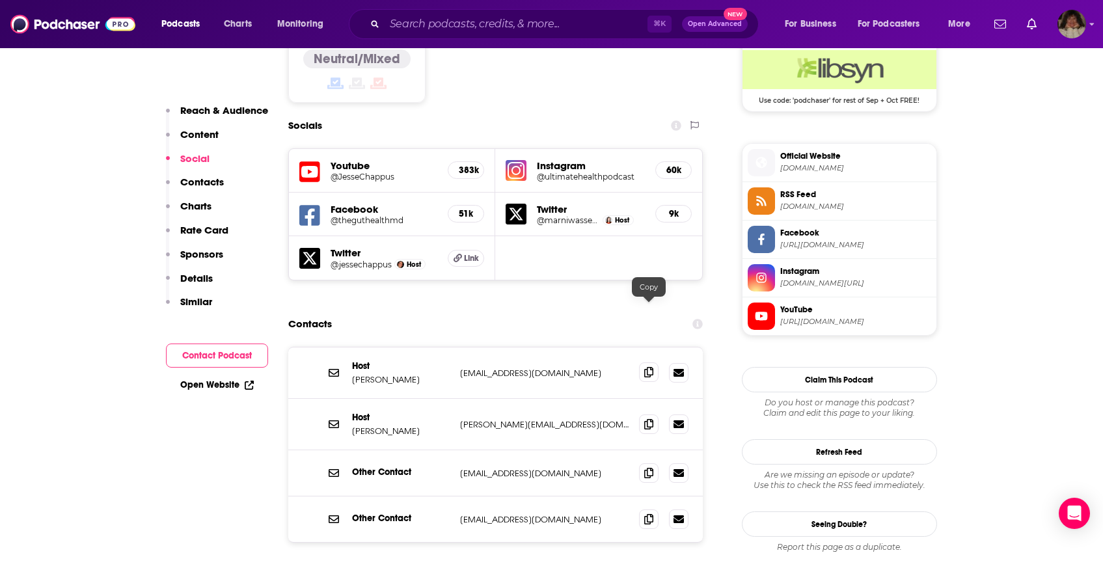
click at [649, 367] on icon at bounding box center [648, 372] width 9 height 10
click at [653, 418] on icon at bounding box center [648, 423] width 9 height 10
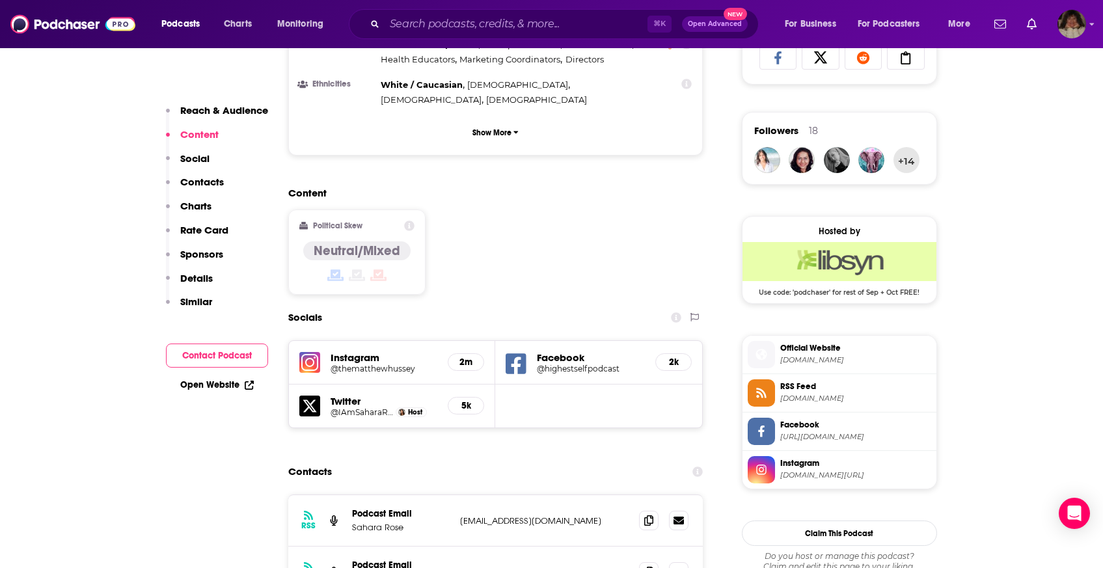
scroll to position [1070, 0]
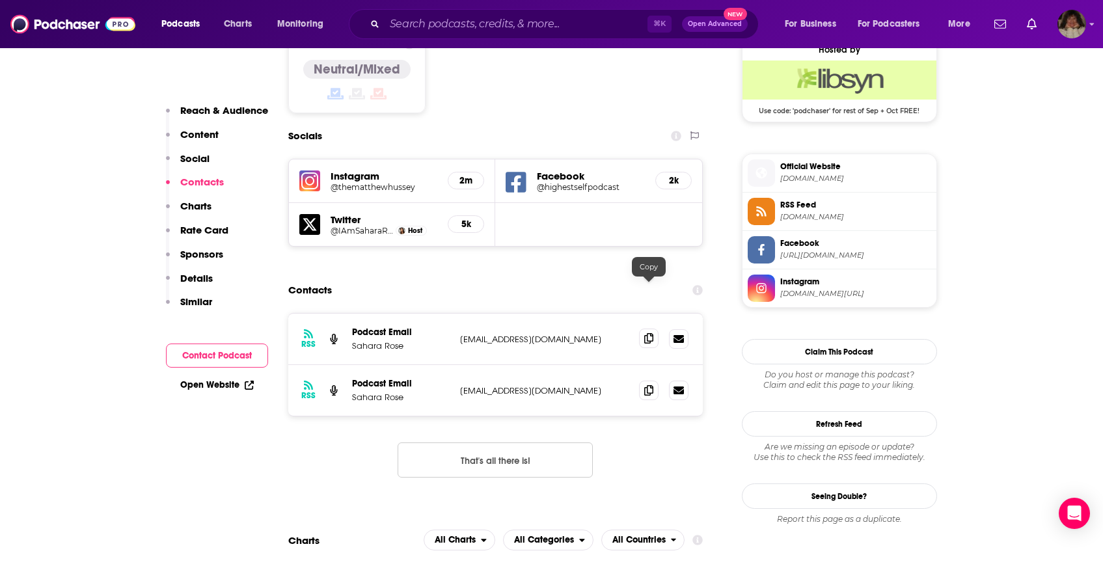
click at [649, 333] on icon at bounding box center [648, 338] width 9 height 10
click at [644, 380] on span at bounding box center [649, 390] width 20 height 20
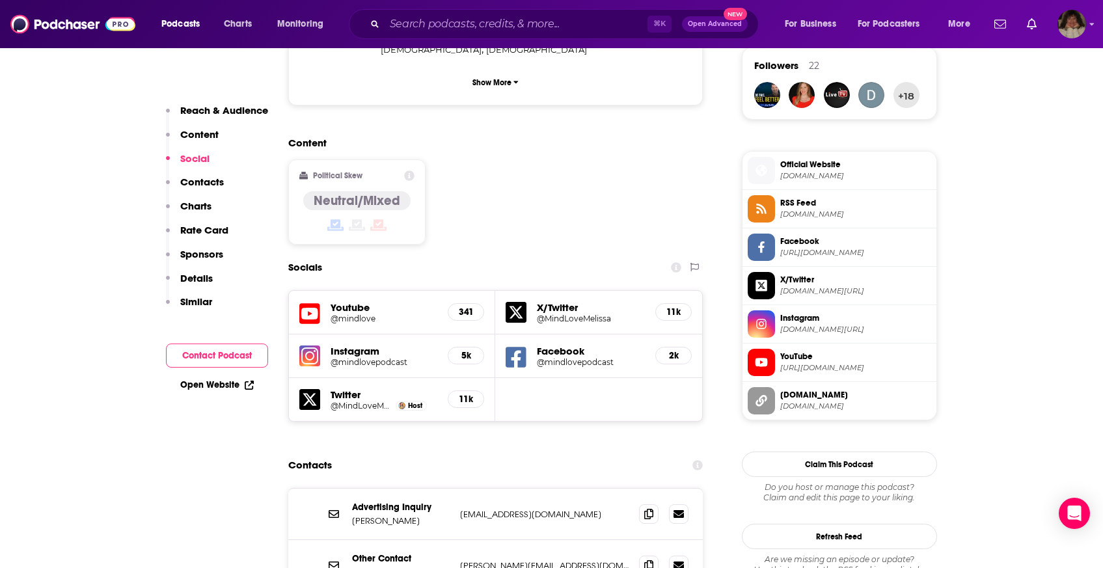
scroll to position [1227, 0]
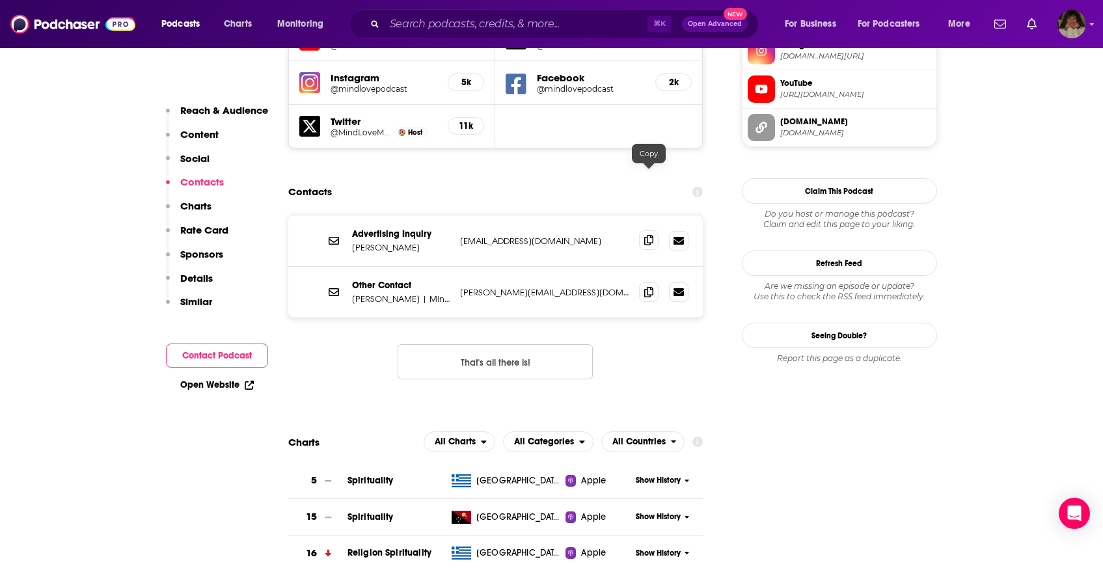
click at [650, 235] on icon at bounding box center [648, 240] width 9 height 10
click at [650, 282] on span at bounding box center [649, 292] width 20 height 20
click at [654, 230] on span at bounding box center [649, 240] width 20 height 20
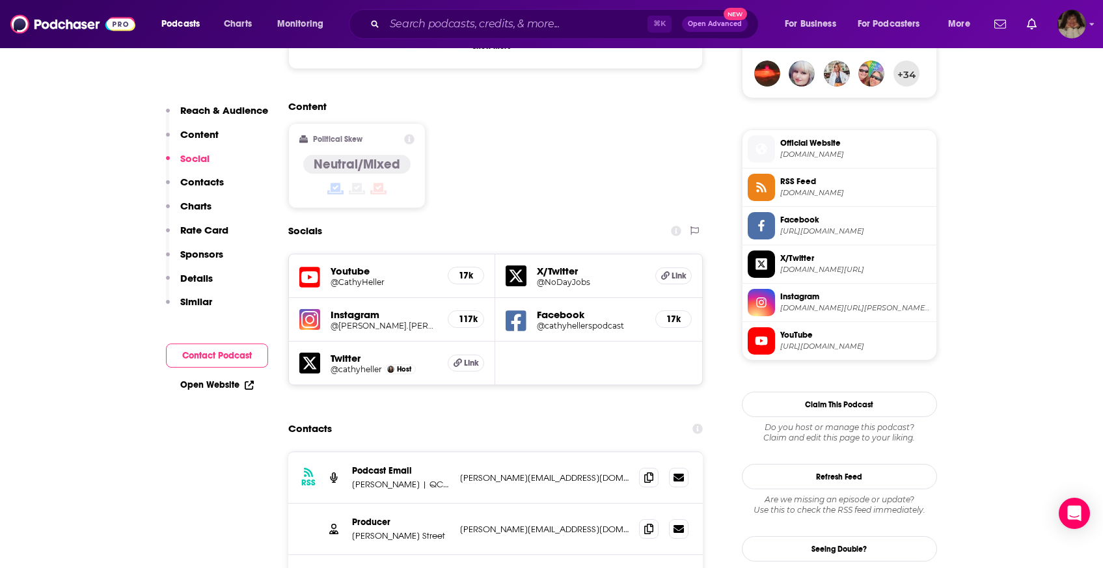
scroll to position [1079, 0]
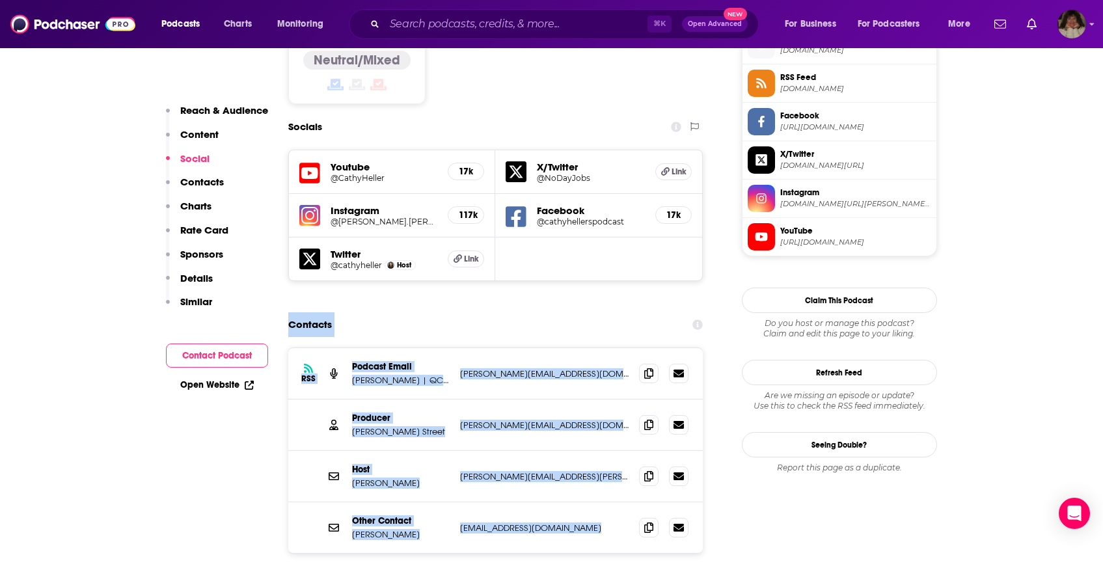
drag, startPoint x: 284, startPoint y: 257, endPoint x: 719, endPoint y: 500, distance: 498.8
drag, startPoint x: 717, startPoint y: 504, endPoint x: 355, endPoint y: 232, distance: 452.3
click at [374, 312] on div "Contacts" at bounding box center [495, 324] width 415 height 25
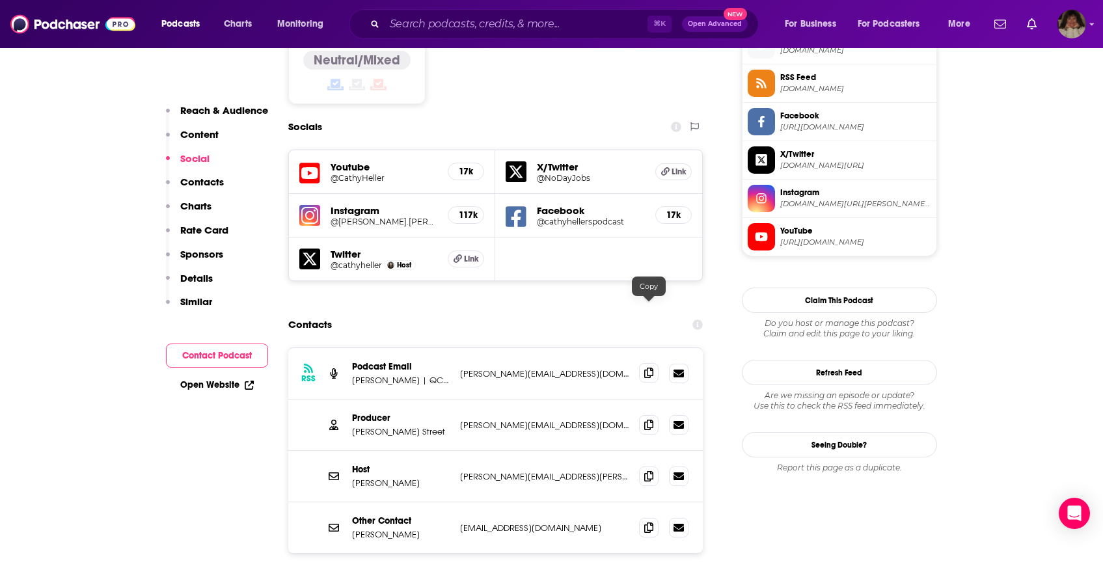
click at [644, 368] on icon at bounding box center [648, 373] width 9 height 10
click at [645, 419] on icon at bounding box center [648, 424] width 9 height 10
click at [646, 522] on icon at bounding box center [648, 527] width 9 height 10
click at [643, 466] on span at bounding box center [649, 476] width 20 height 20
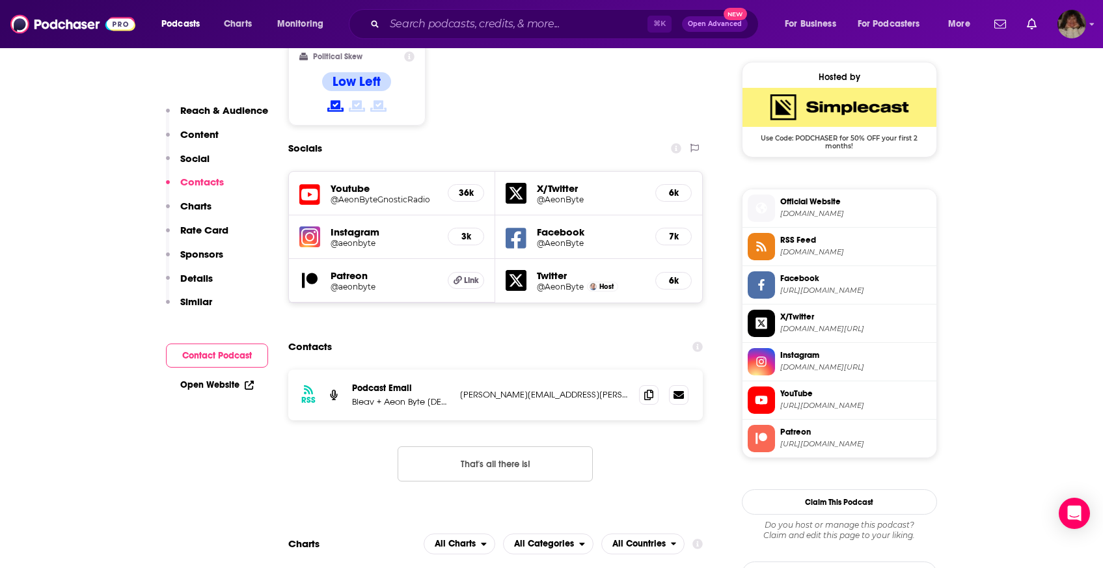
scroll to position [1216, 0]
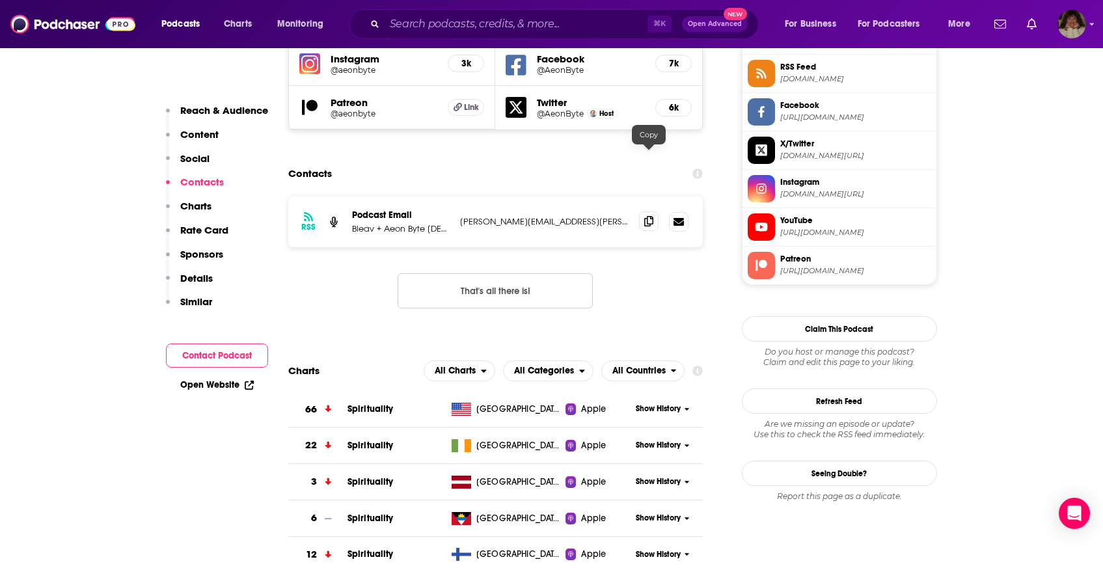
click at [640, 212] on span at bounding box center [649, 222] width 20 height 20
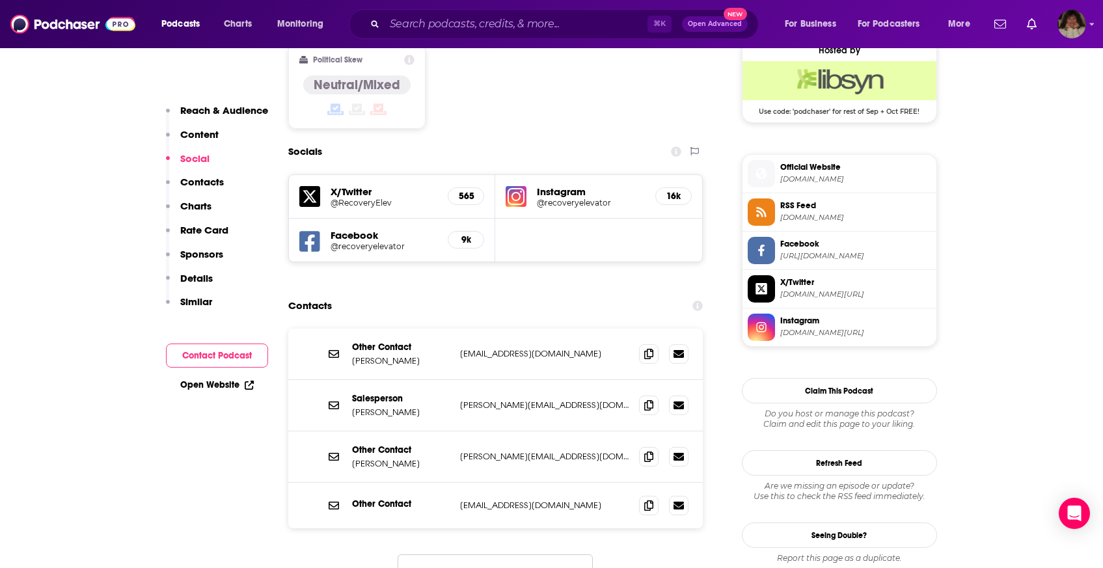
scroll to position [1141, 0]
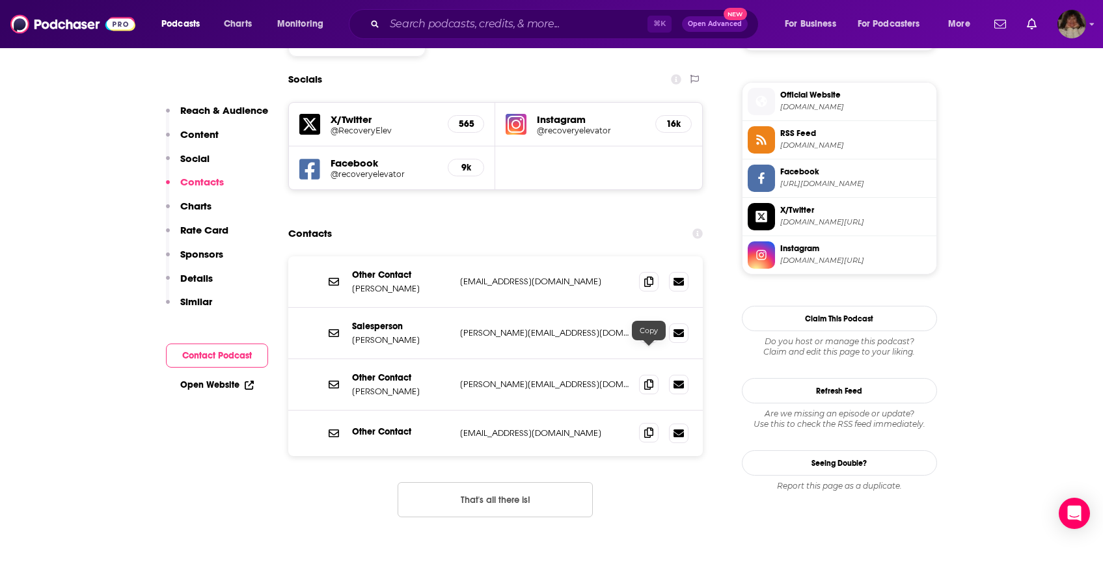
click at [644, 423] on span at bounding box center [649, 433] width 20 height 20
click at [651, 428] on icon at bounding box center [648, 433] width 9 height 10
click at [649, 327] on icon at bounding box center [648, 332] width 9 height 10
click at [643, 323] on span at bounding box center [649, 333] width 20 height 20
click at [648, 379] on icon at bounding box center [648, 384] width 9 height 10
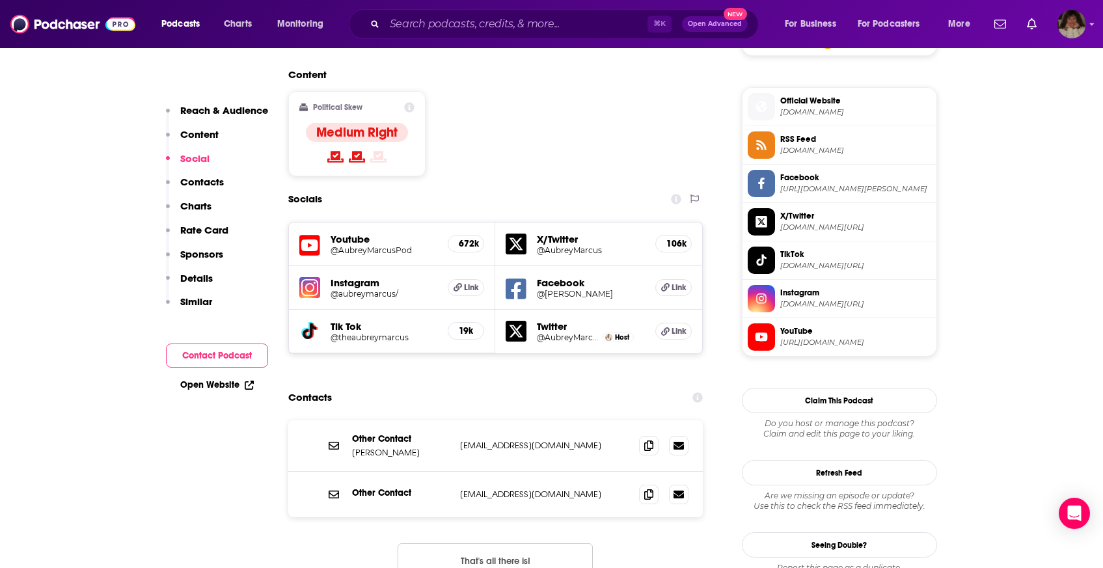
scroll to position [1249, 0]
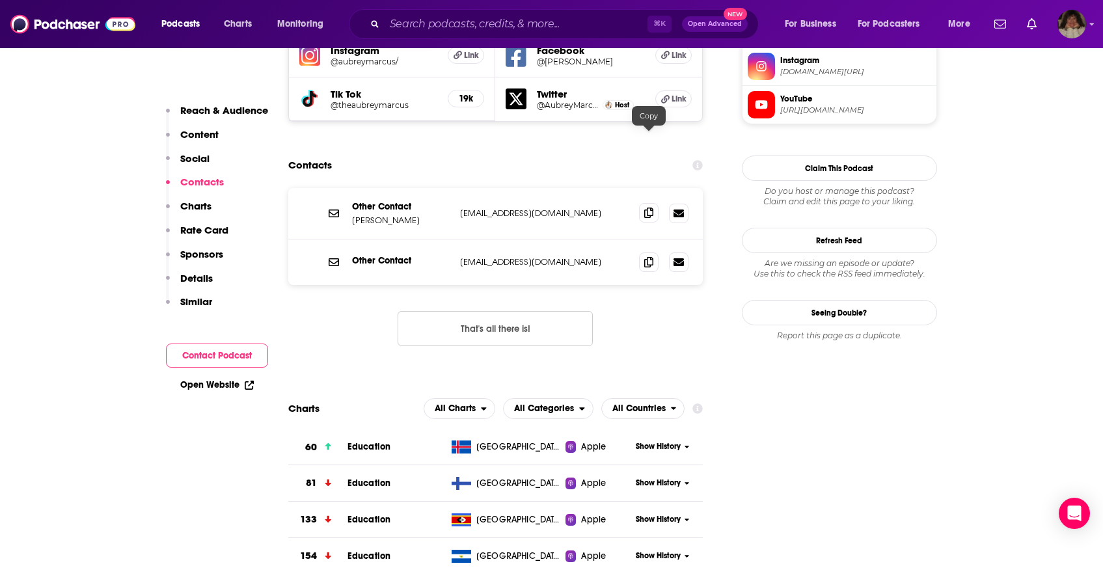
click at [654, 203] on span at bounding box center [649, 213] width 20 height 20
click at [652, 256] on icon at bounding box center [648, 261] width 9 height 10
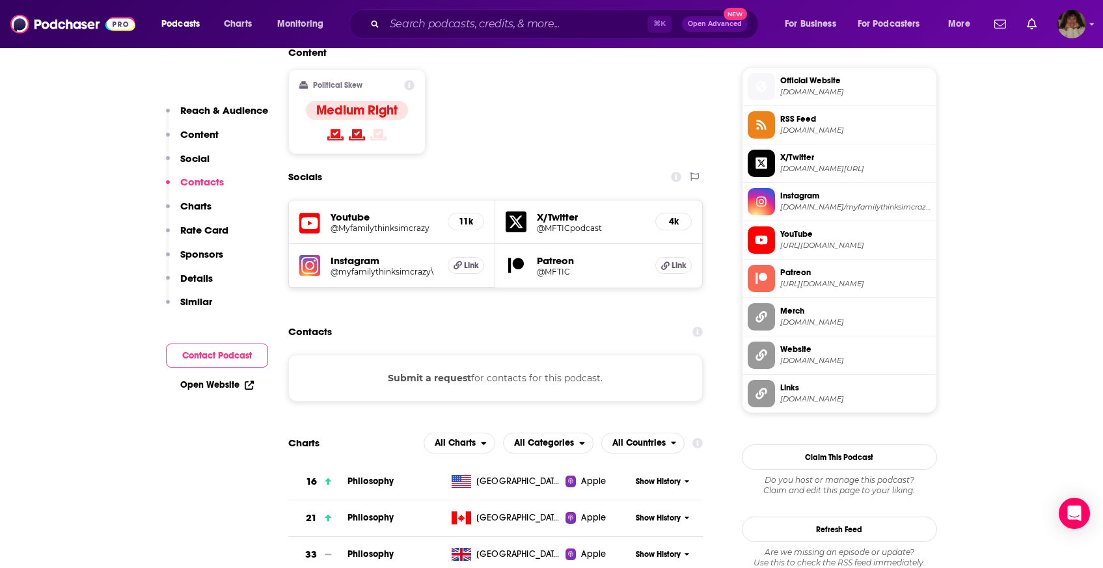
scroll to position [1132, 0]
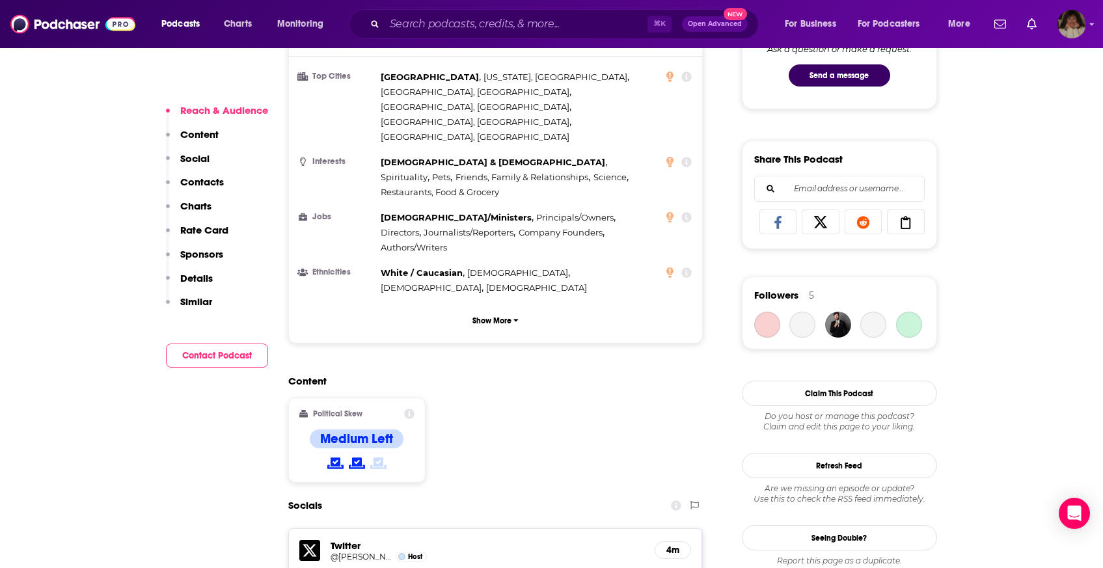
scroll to position [854, 0]
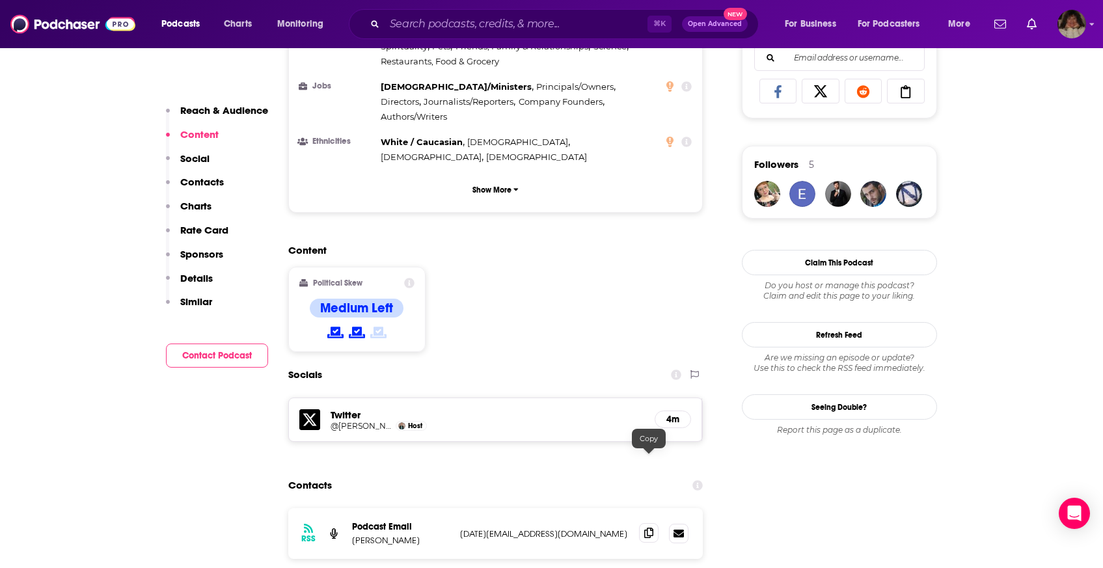
click at [655, 523] on span at bounding box center [649, 533] width 20 height 20
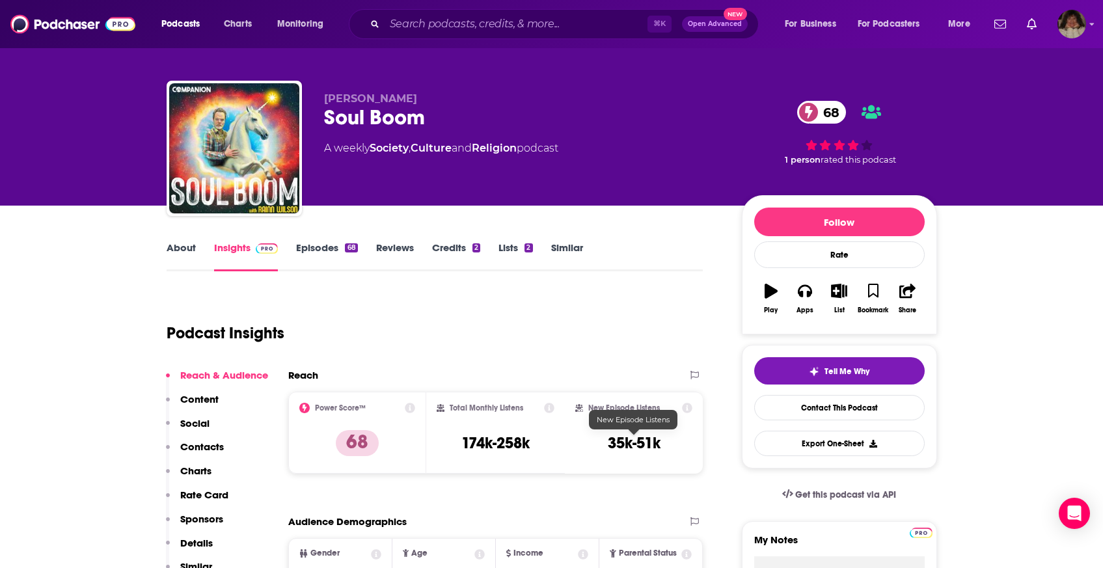
scroll to position [0, 0]
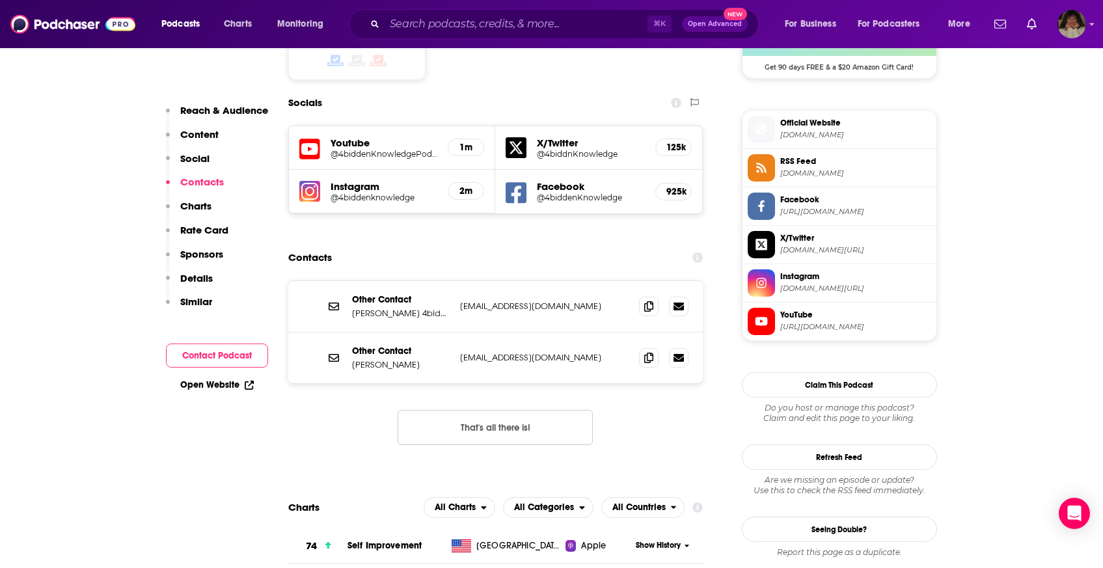
scroll to position [1125, 0]
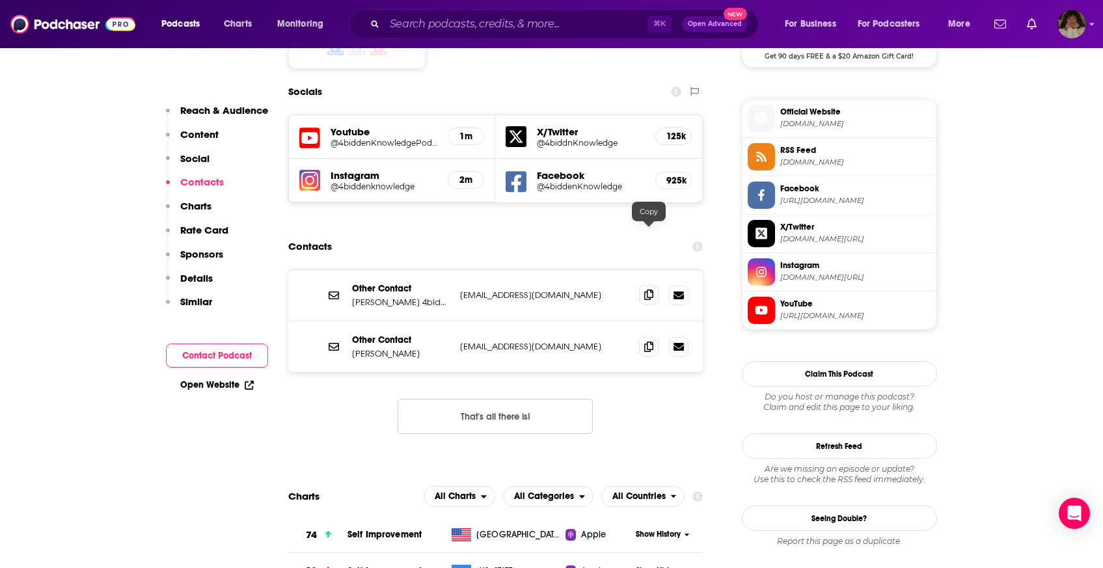
click at [649, 285] on span at bounding box center [649, 295] width 20 height 20
click at [643, 336] on span at bounding box center [649, 346] width 20 height 20
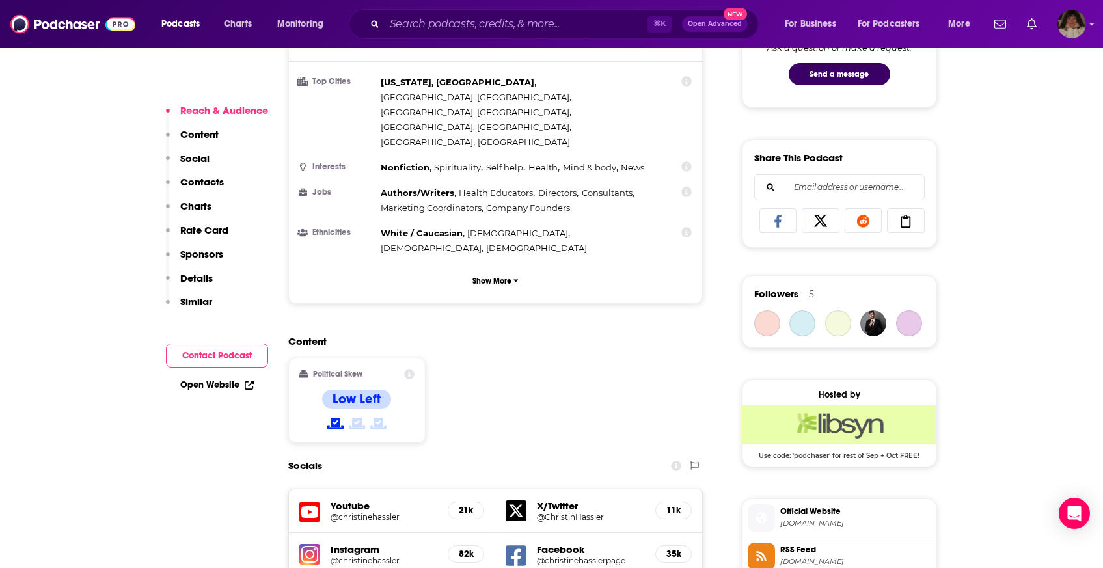
scroll to position [1093, 0]
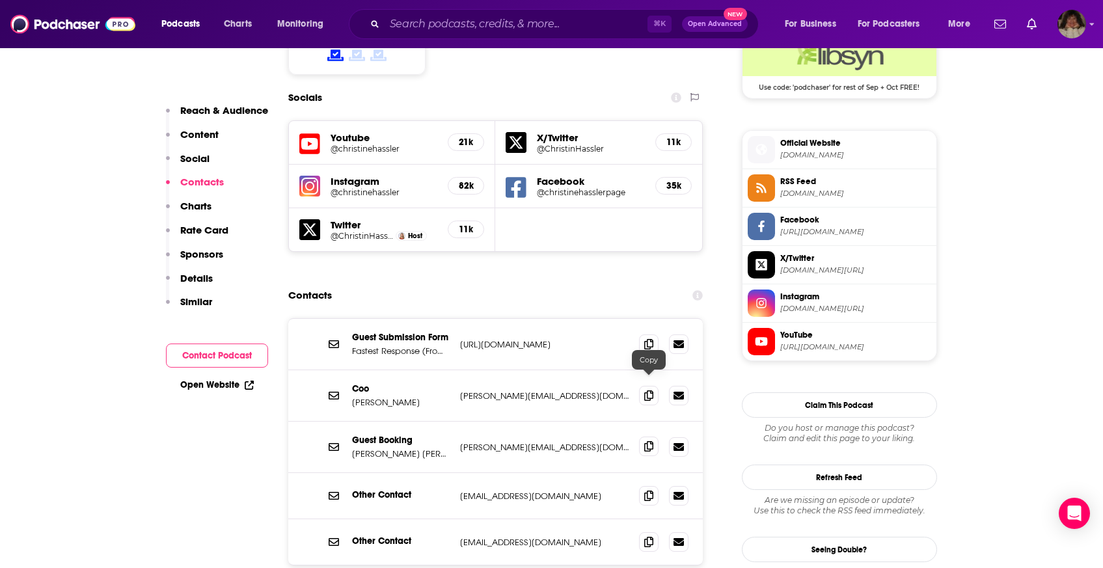
click at [648, 441] on icon at bounding box center [648, 446] width 9 height 10
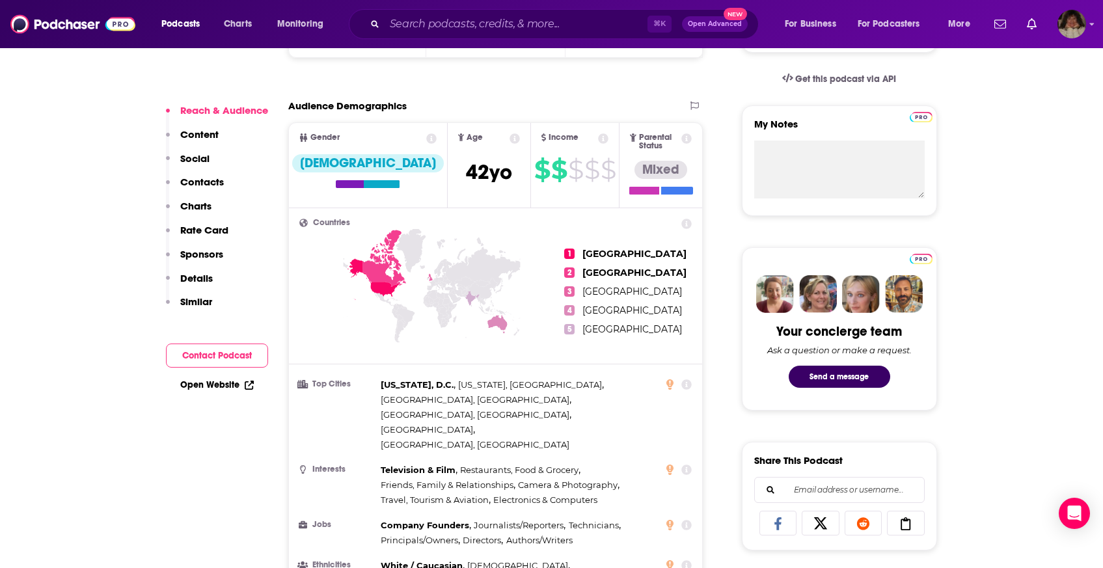
scroll to position [836, 0]
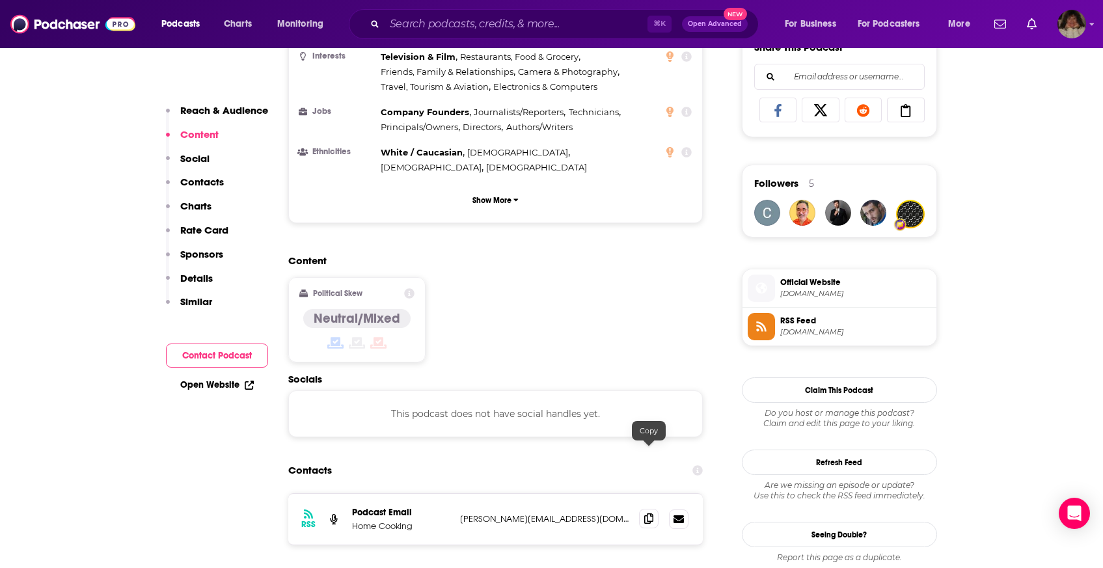
click at [646, 513] on icon at bounding box center [648, 518] width 9 height 10
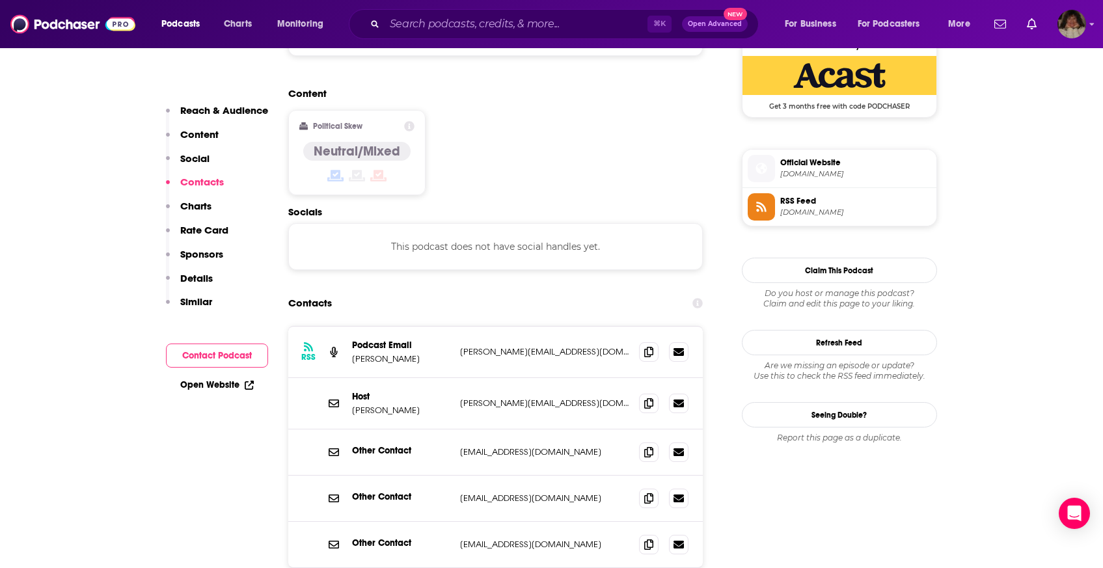
scroll to position [1082, 0]
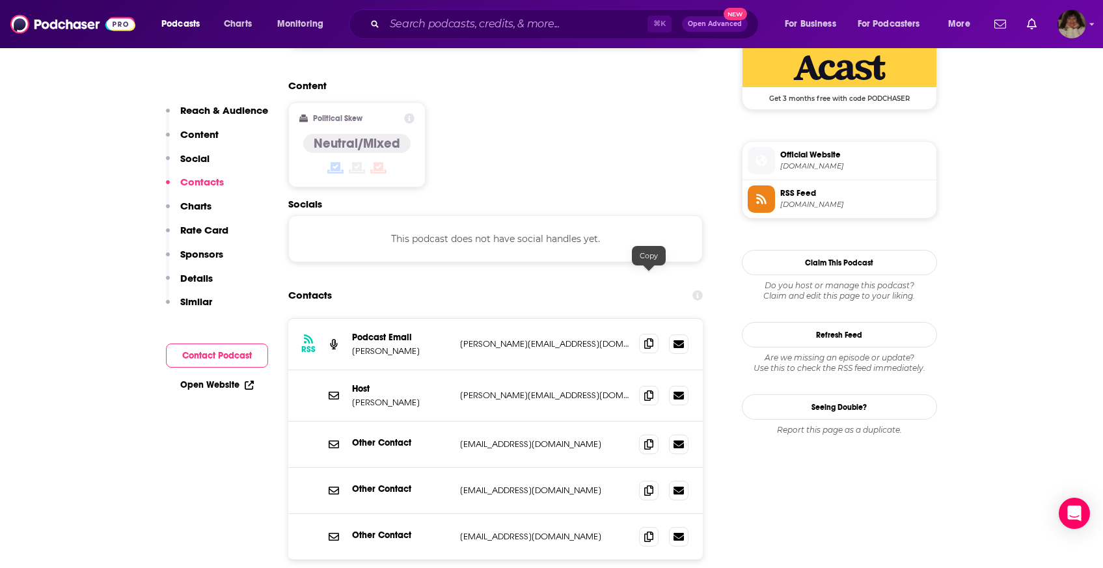
click at [646, 338] on icon at bounding box center [648, 343] width 9 height 10
click at [648, 390] on icon at bounding box center [648, 395] width 9 height 10
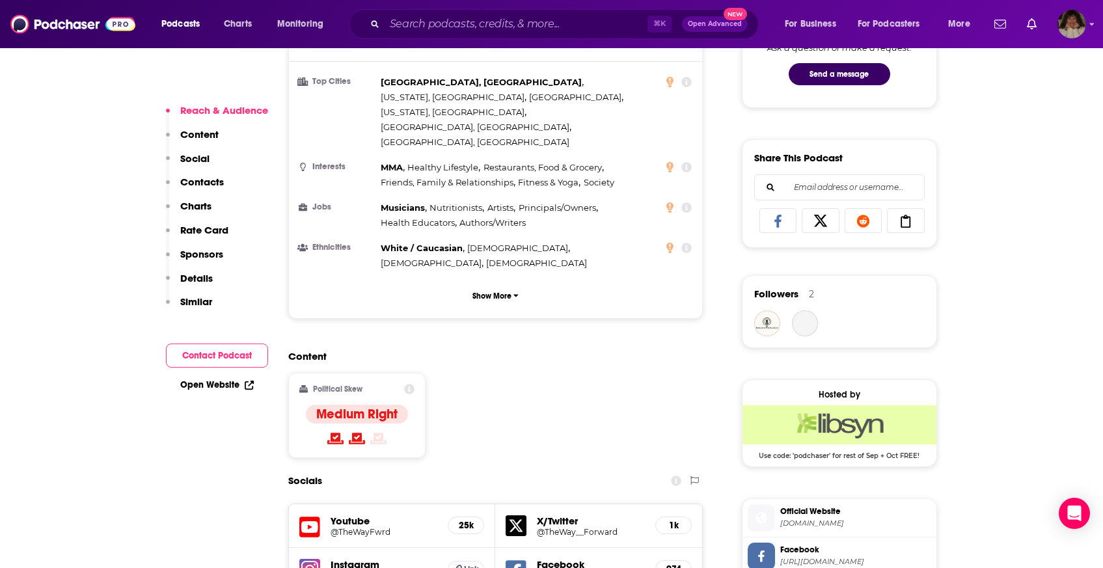
scroll to position [962, 0]
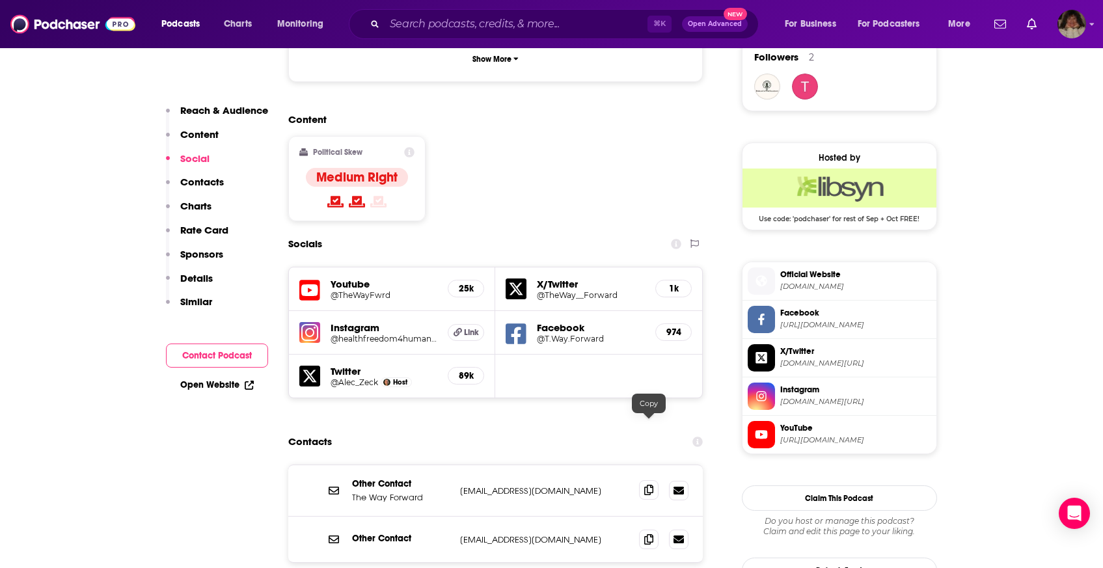
click at [651, 485] on icon at bounding box center [648, 490] width 9 height 10
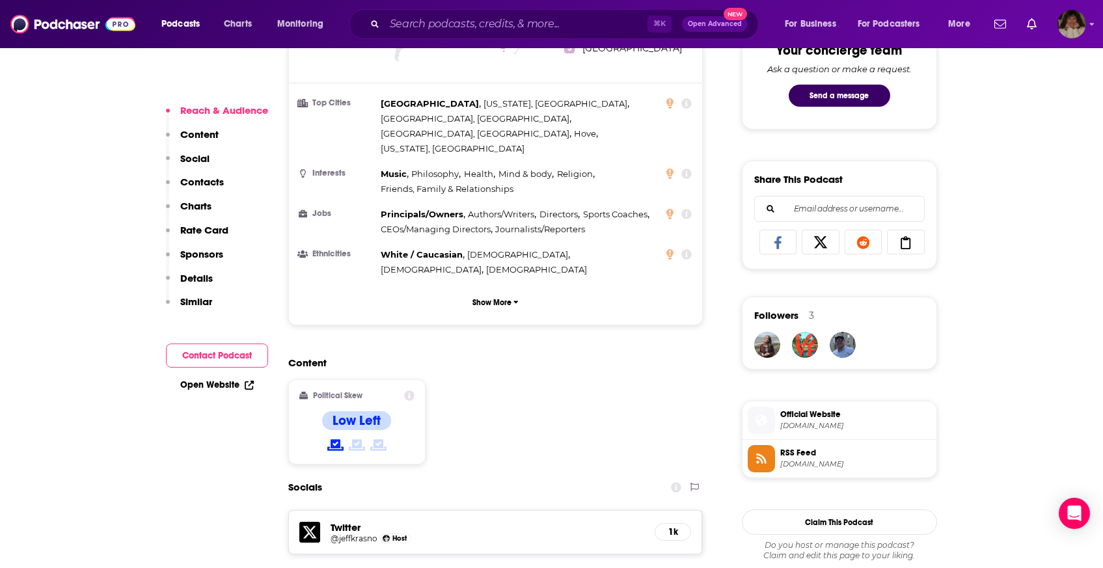
scroll to position [1137, 0]
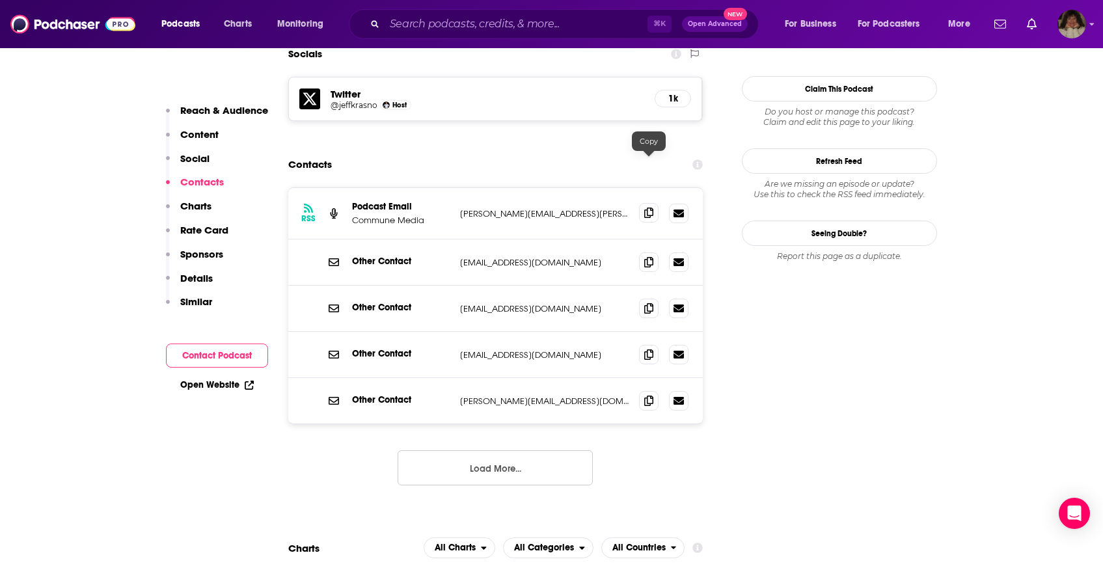
click at [648, 208] on icon at bounding box center [648, 213] width 9 height 10
click at [649, 395] on icon at bounding box center [648, 400] width 9 height 10
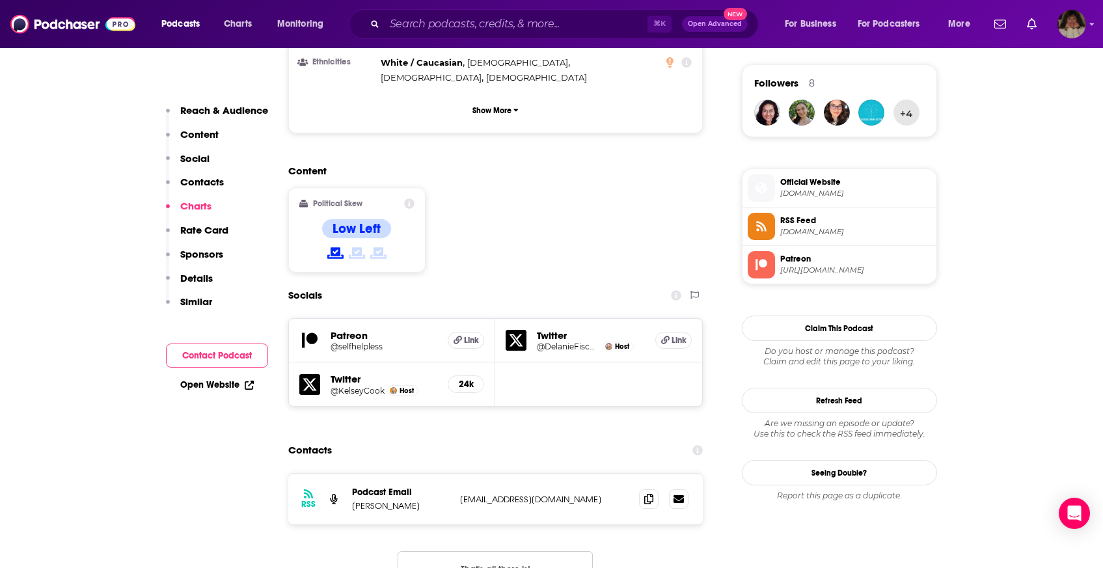
scroll to position [838, 0]
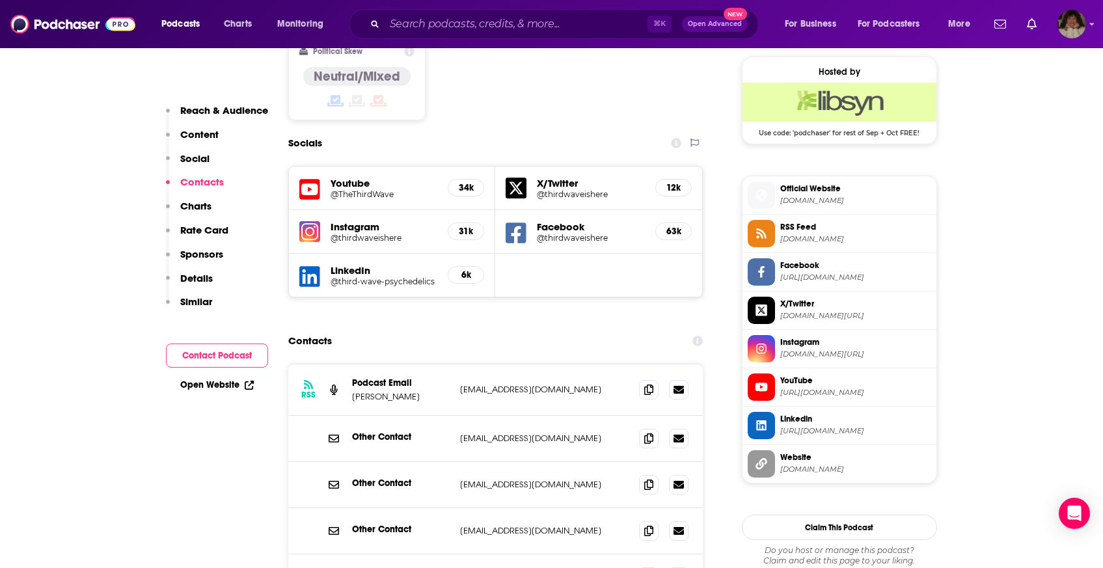
scroll to position [1138, 0]
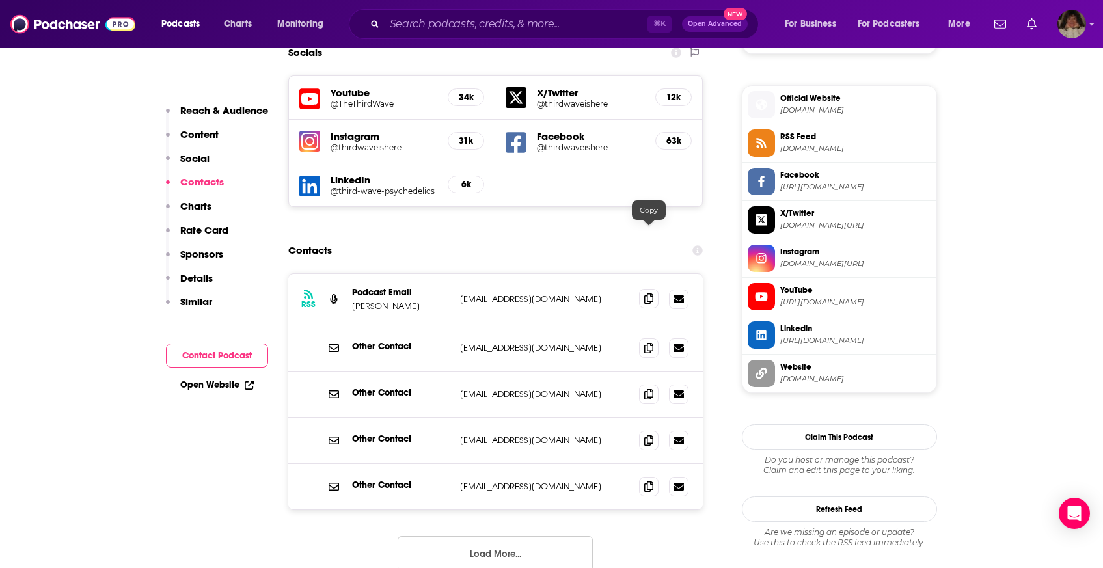
click at [643, 289] on span at bounding box center [649, 299] width 20 height 20
click at [644, 435] on icon at bounding box center [648, 440] width 9 height 10
click at [648, 481] on icon at bounding box center [648, 486] width 9 height 10
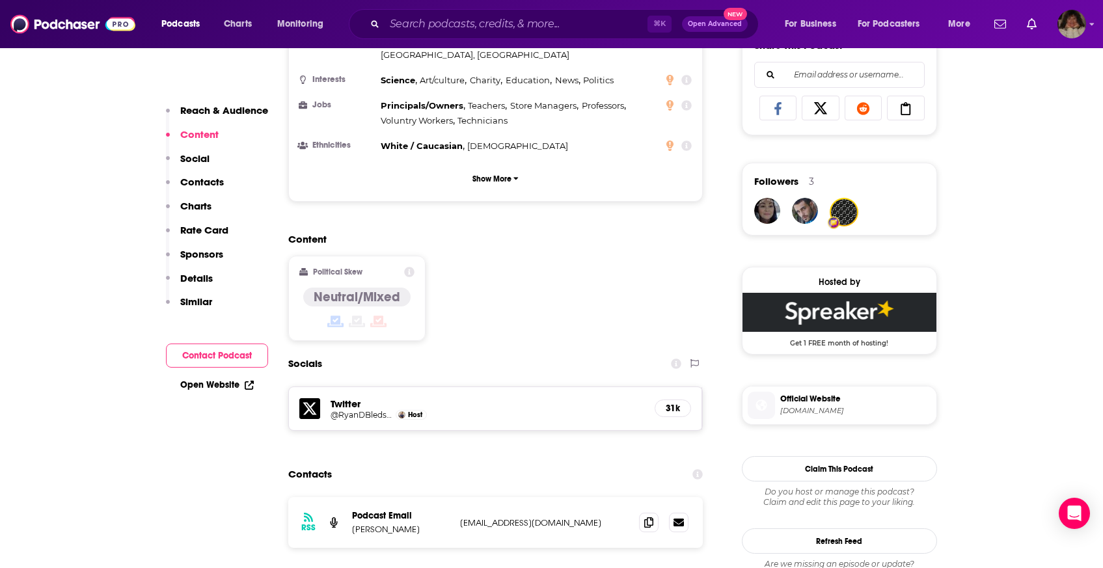
scroll to position [838, 0]
click at [650, 517] on icon at bounding box center [648, 522] width 9 height 10
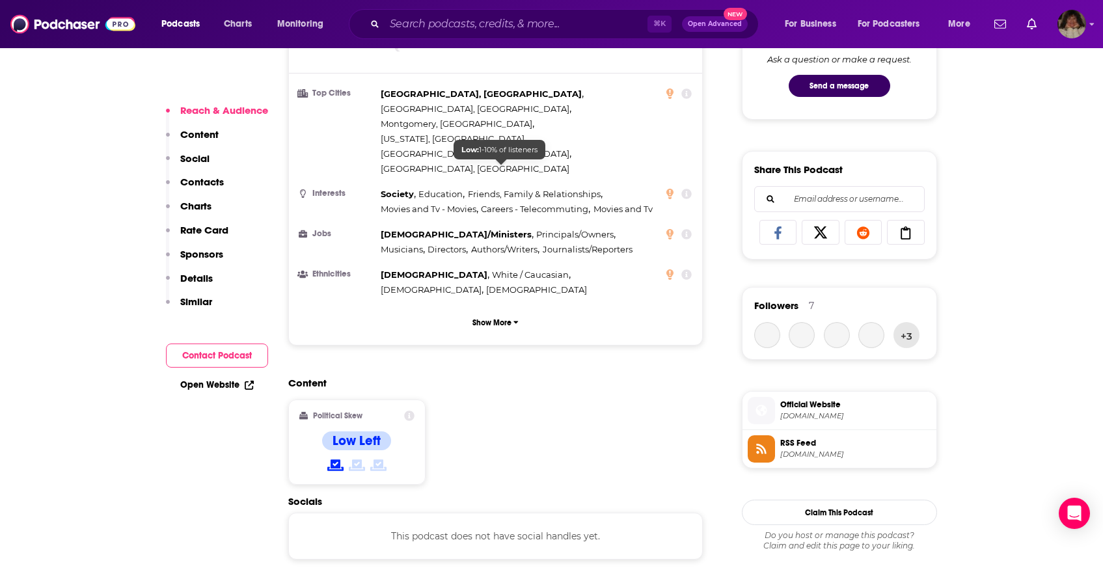
scroll to position [875, 0]
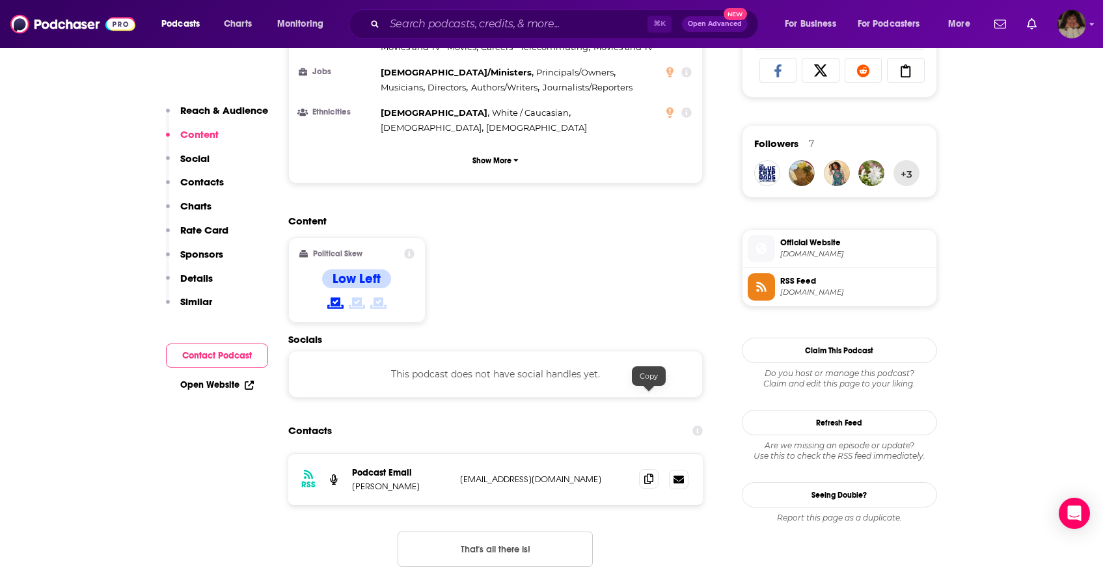
click at [653, 474] on icon at bounding box center [648, 479] width 9 height 10
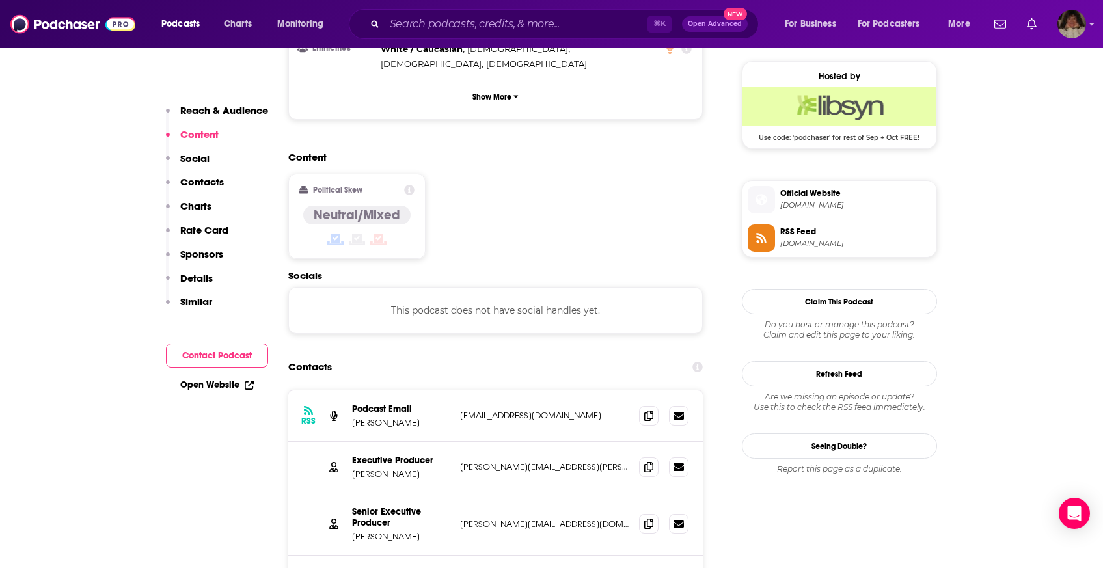
scroll to position [1119, 0]
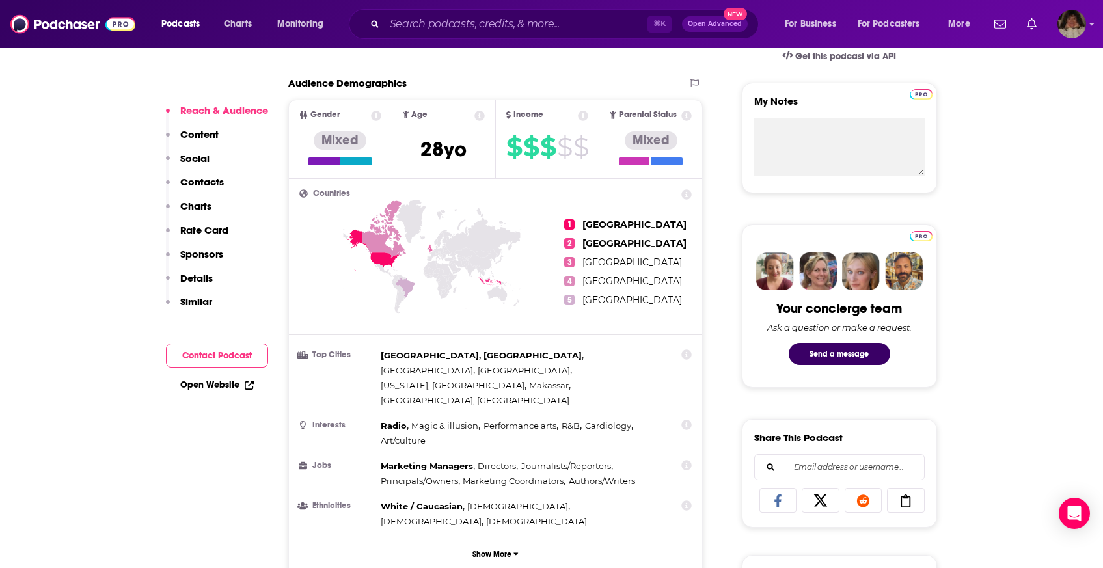
scroll to position [892, 0]
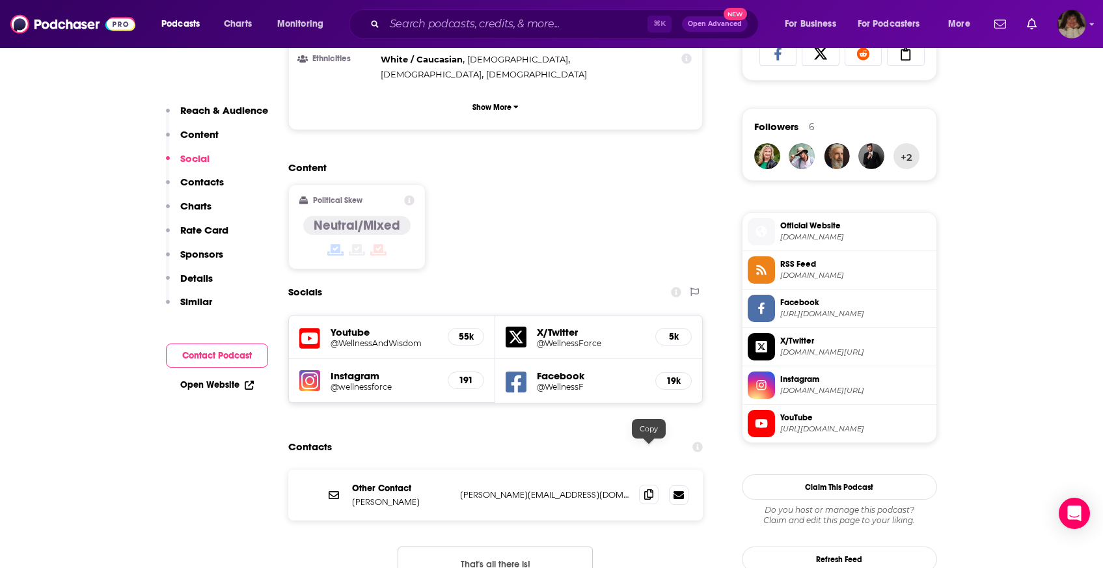
click at [649, 489] on icon at bounding box center [648, 494] width 9 height 10
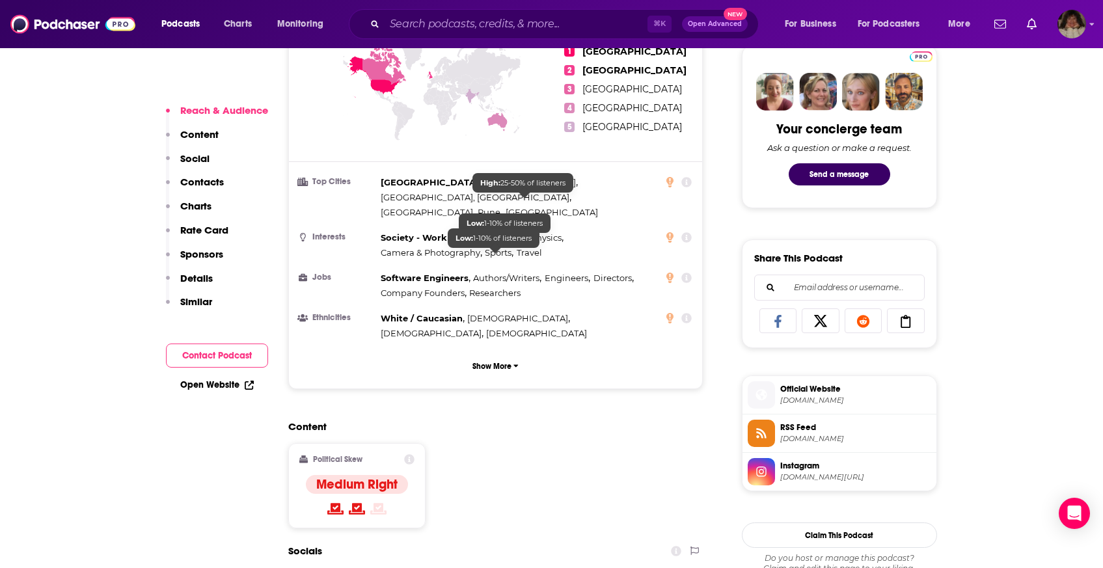
scroll to position [903, 0]
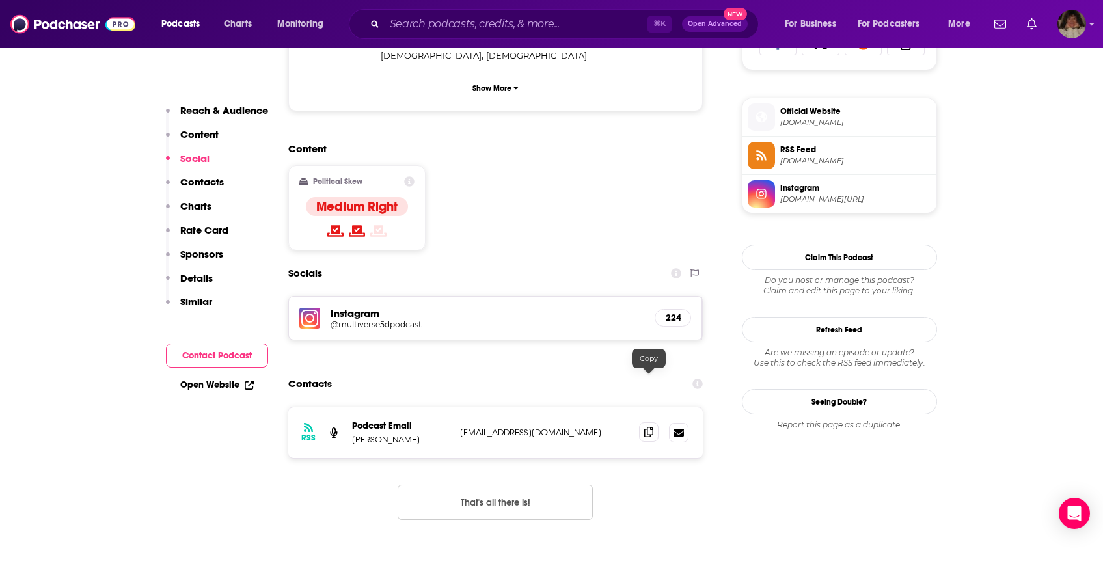
click at [652, 427] on icon at bounding box center [648, 432] width 9 height 10
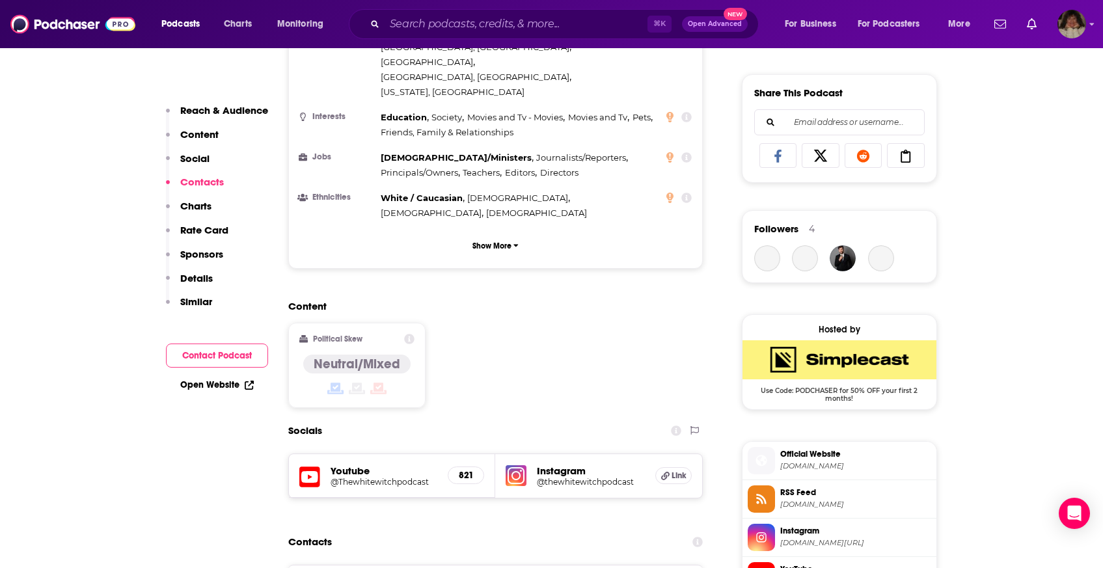
scroll to position [1067, 0]
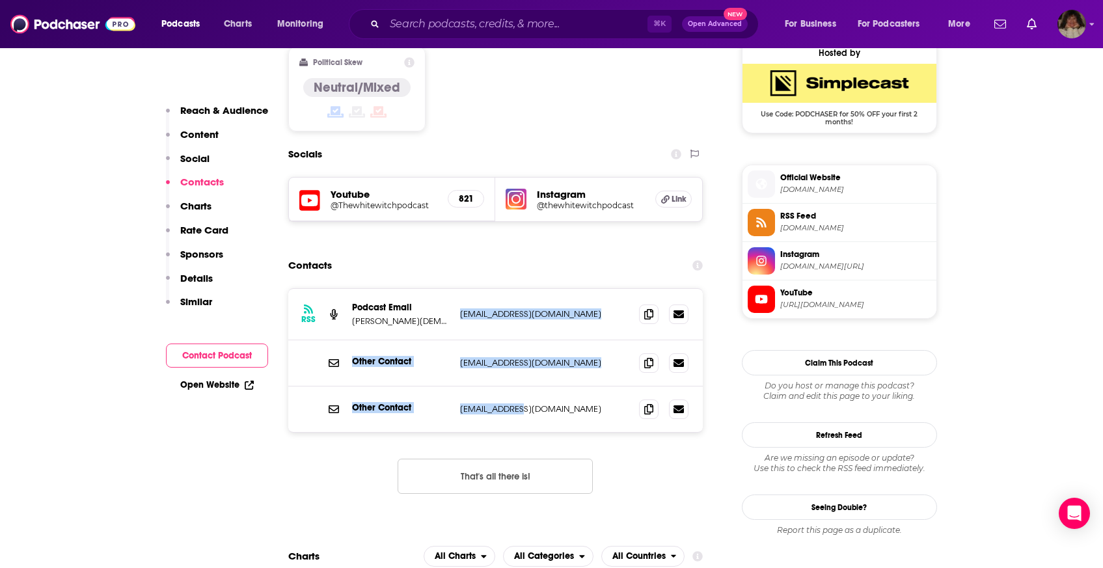
drag, startPoint x: 536, startPoint y: 330, endPoint x: 459, endPoint y: 231, distance: 124.8
click at [459, 289] on div "RSS Podcast Email Drew Pastorek admin@bleav.com admin@bleav.com Other Contact i…" at bounding box center [495, 360] width 415 height 143
copy div "admin@bleav.com admin@bleav.com Other Contact info@bleav.com info@bleav.com Oth…"
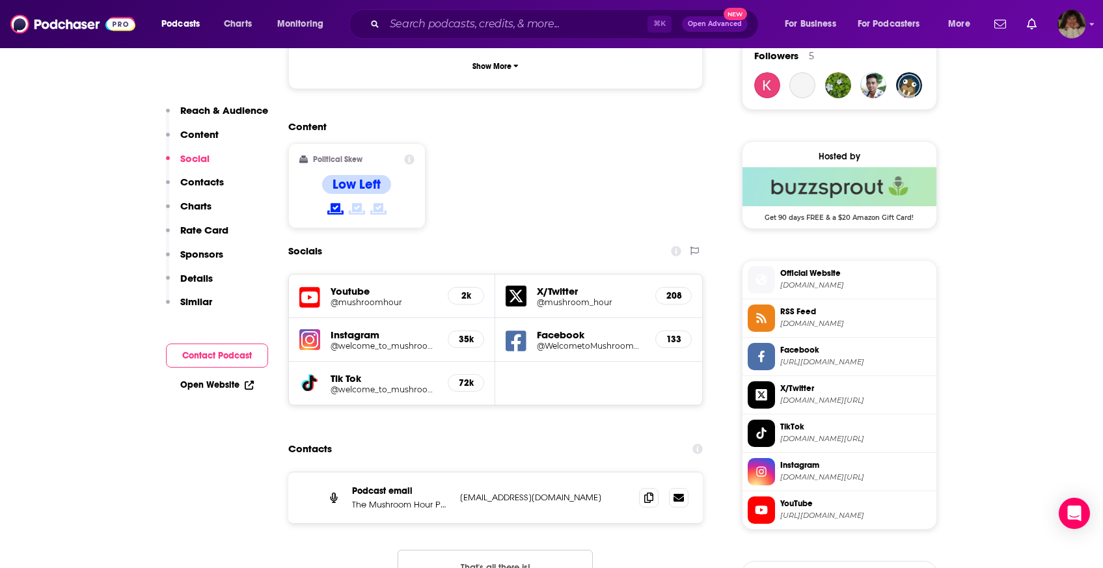
scroll to position [968, 0]
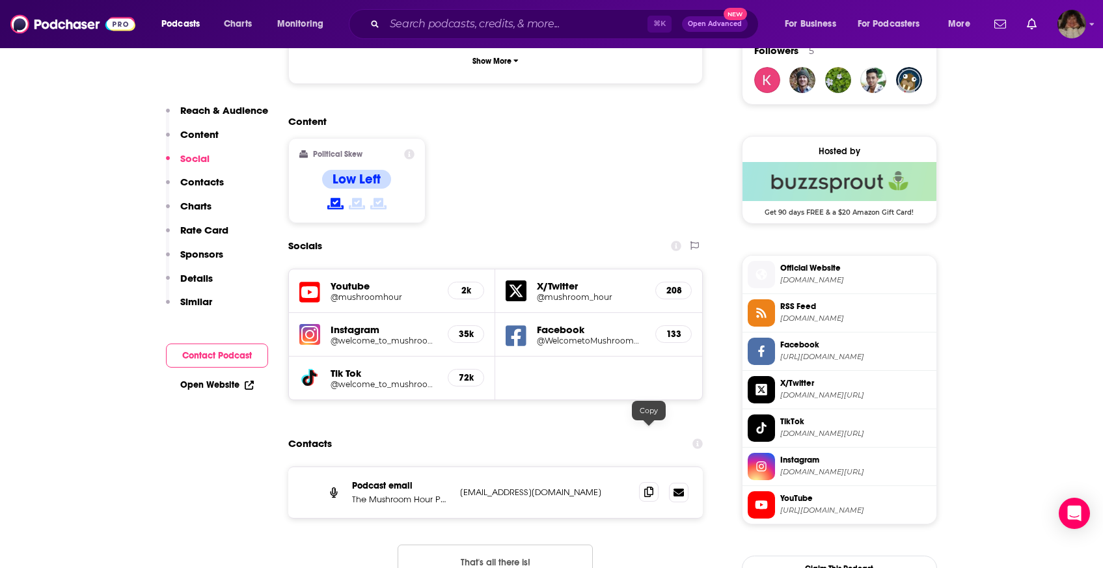
click at [646, 487] on icon at bounding box center [648, 492] width 9 height 10
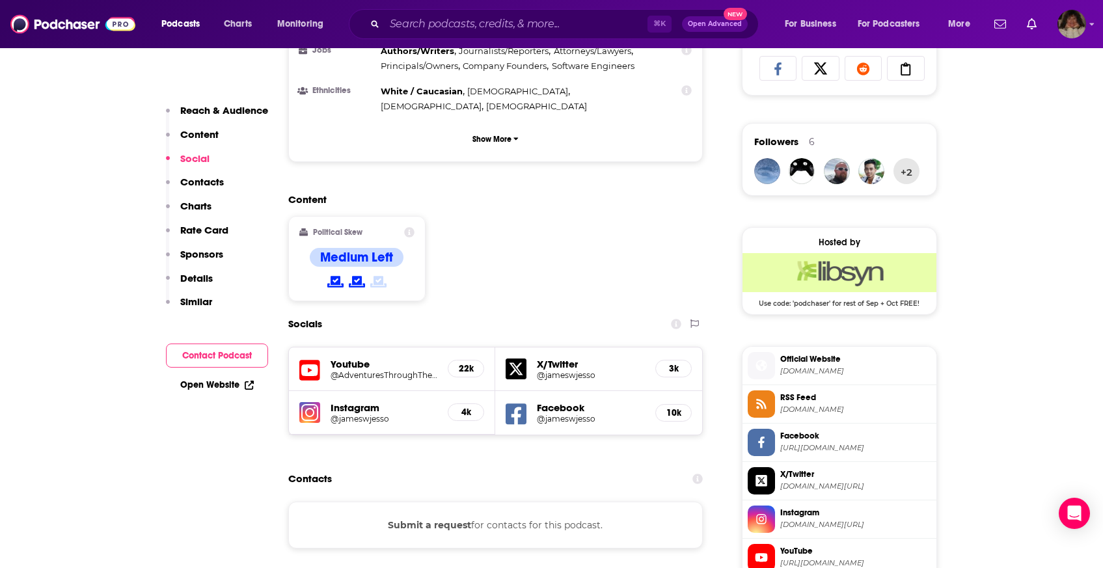
scroll to position [948, 0]
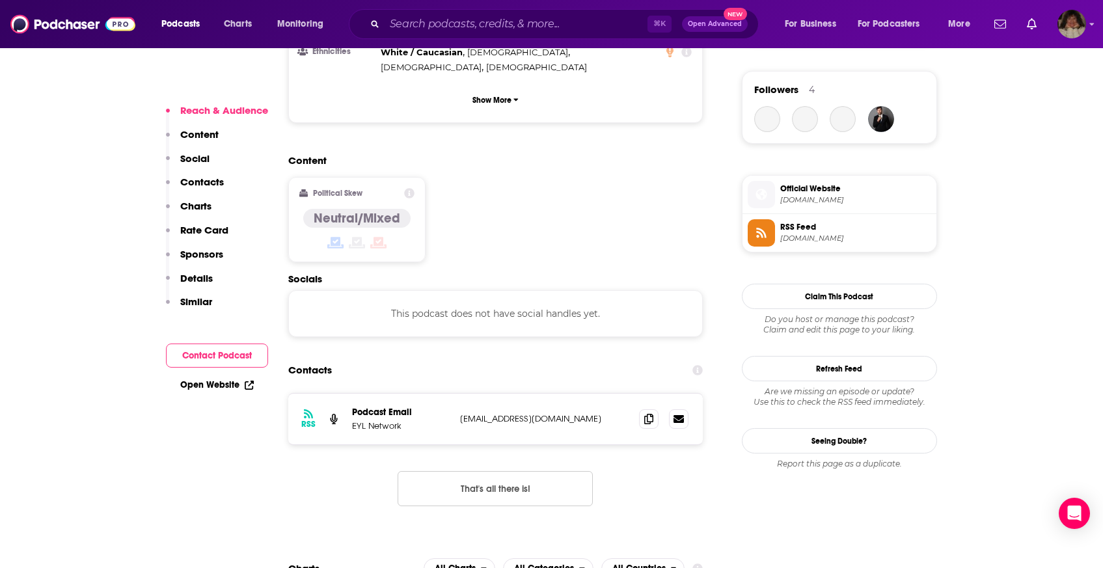
scroll to position [977, 0]
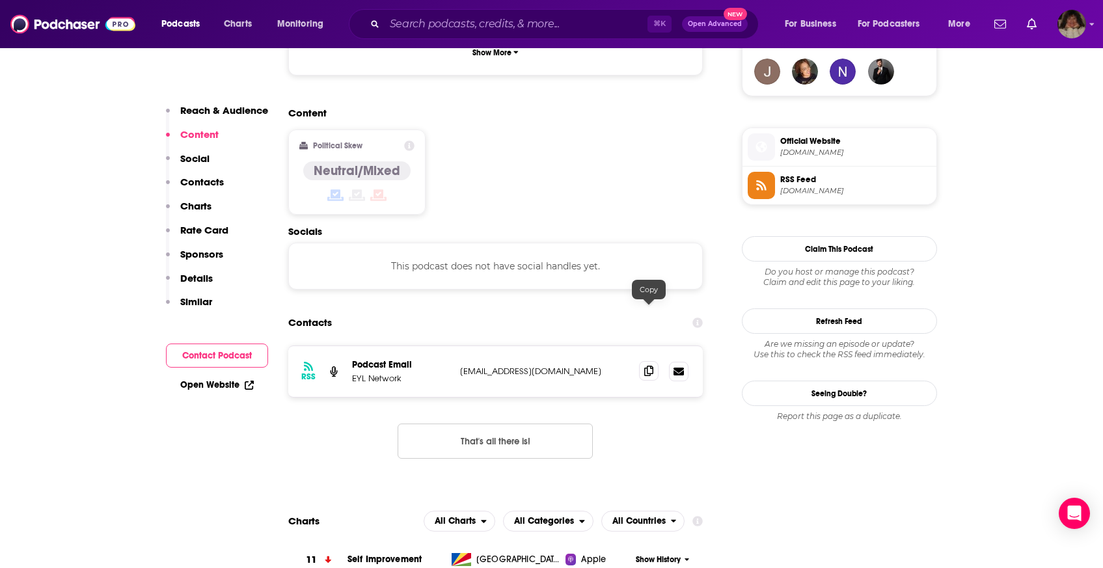
click at [649, 361] on span at bounding box center [649, 371] width 20 height 20
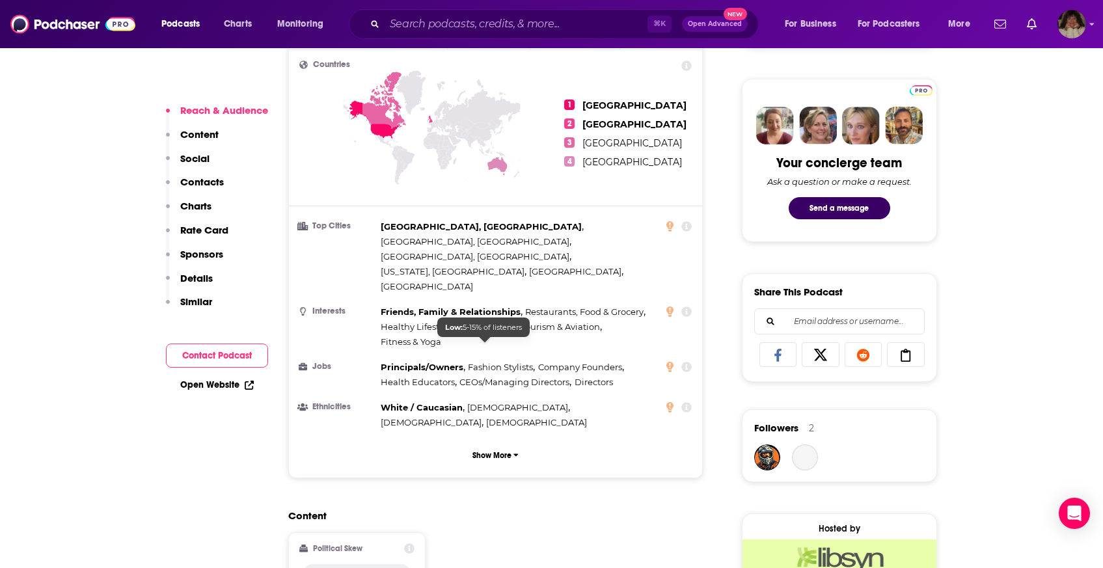
scroll to position [1033, 0]
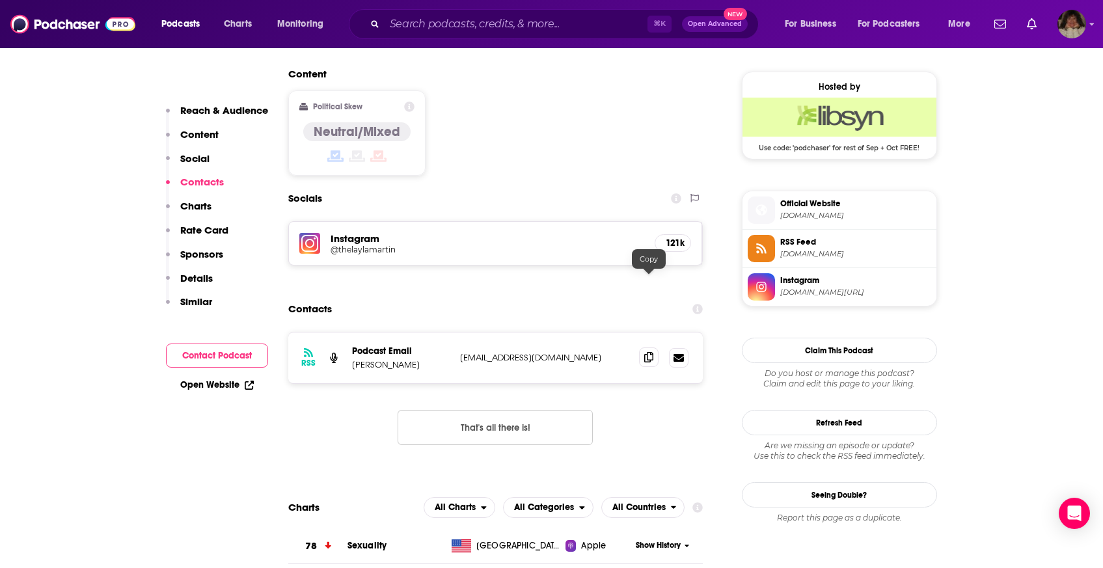
click at [648, 352] on icon at bounding box center [648, 357] width 9 height 10
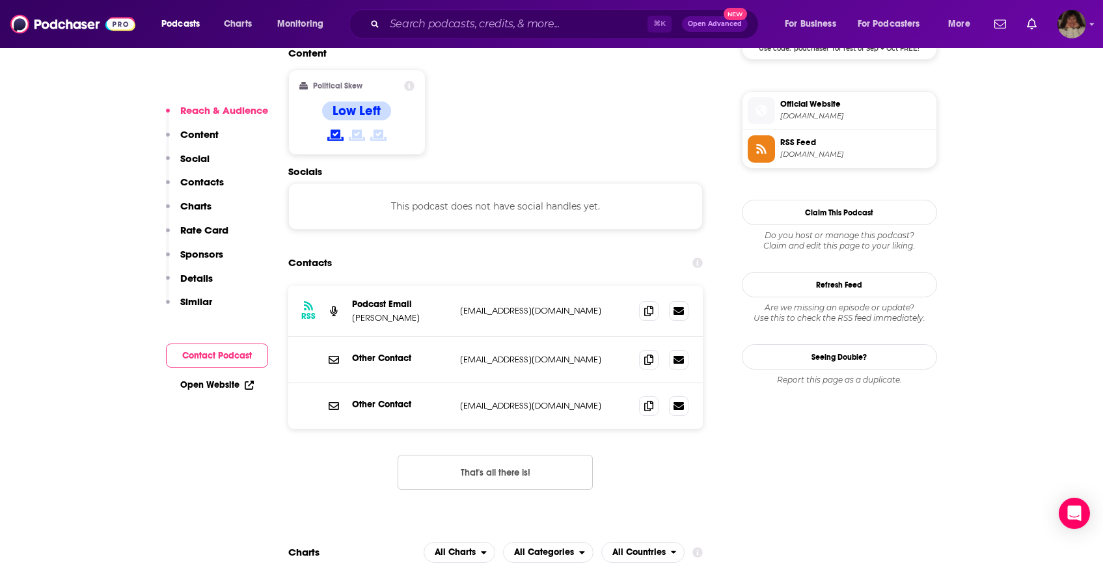
scroll to position [1033, 0]
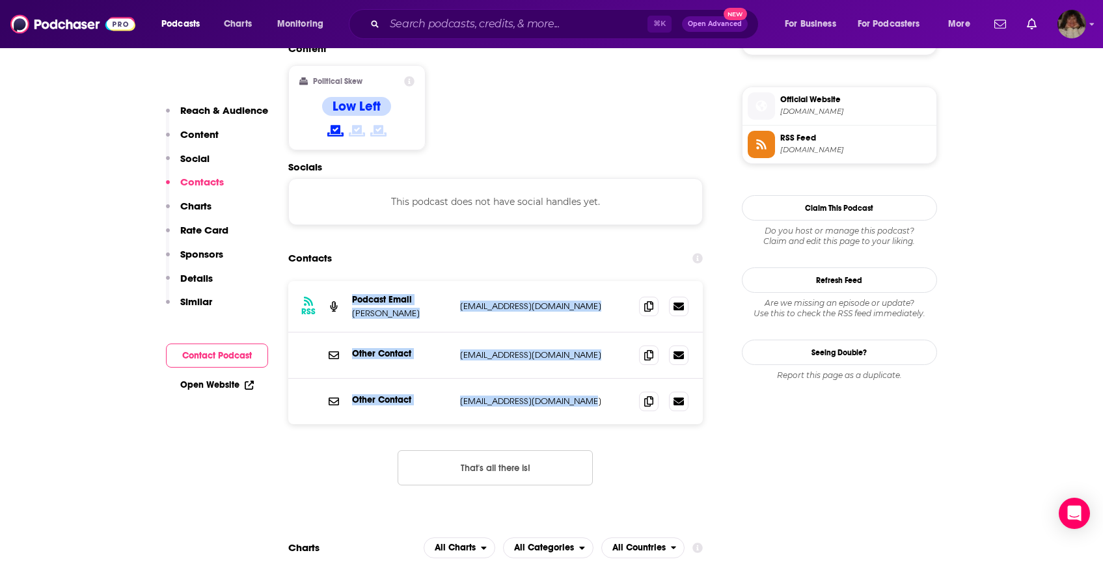
drag, startPoint x: 592, startPoint y: 358, endPoint x: 448, endPoint y: 241, distance: 185.0
click at [448, 281] on div "RSS Podcast Email [PERSON_NAME] [EMAIL_ADDRESS][DOMAIN_NAME] [EMAIL_ADDRESS][DO…" at bounding box center [495, 352] width 415 height 143
copy div "Podcast Email [PERSON_NAME] [EMAIL_ADDRESS][DOMAIN_NAME] [EMAIL_ADDRESS][DOMAIN…"
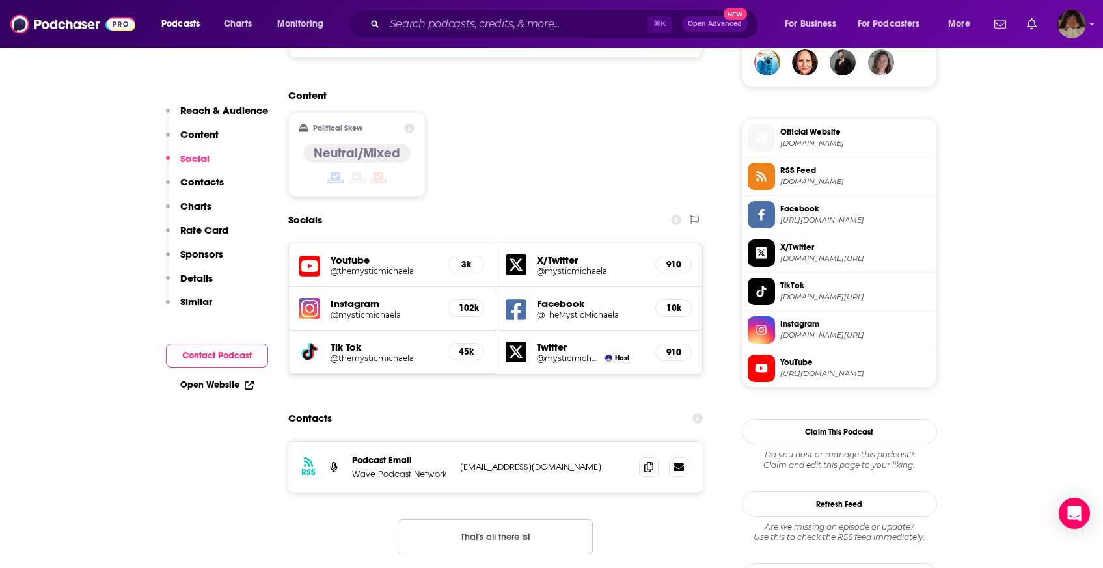
scroll to position [987, 0]
click at [653, 456] on span at bounding box center [649, 466] width 20 height 20
